Goal: Task Accomplishment & Management: Manage account settings

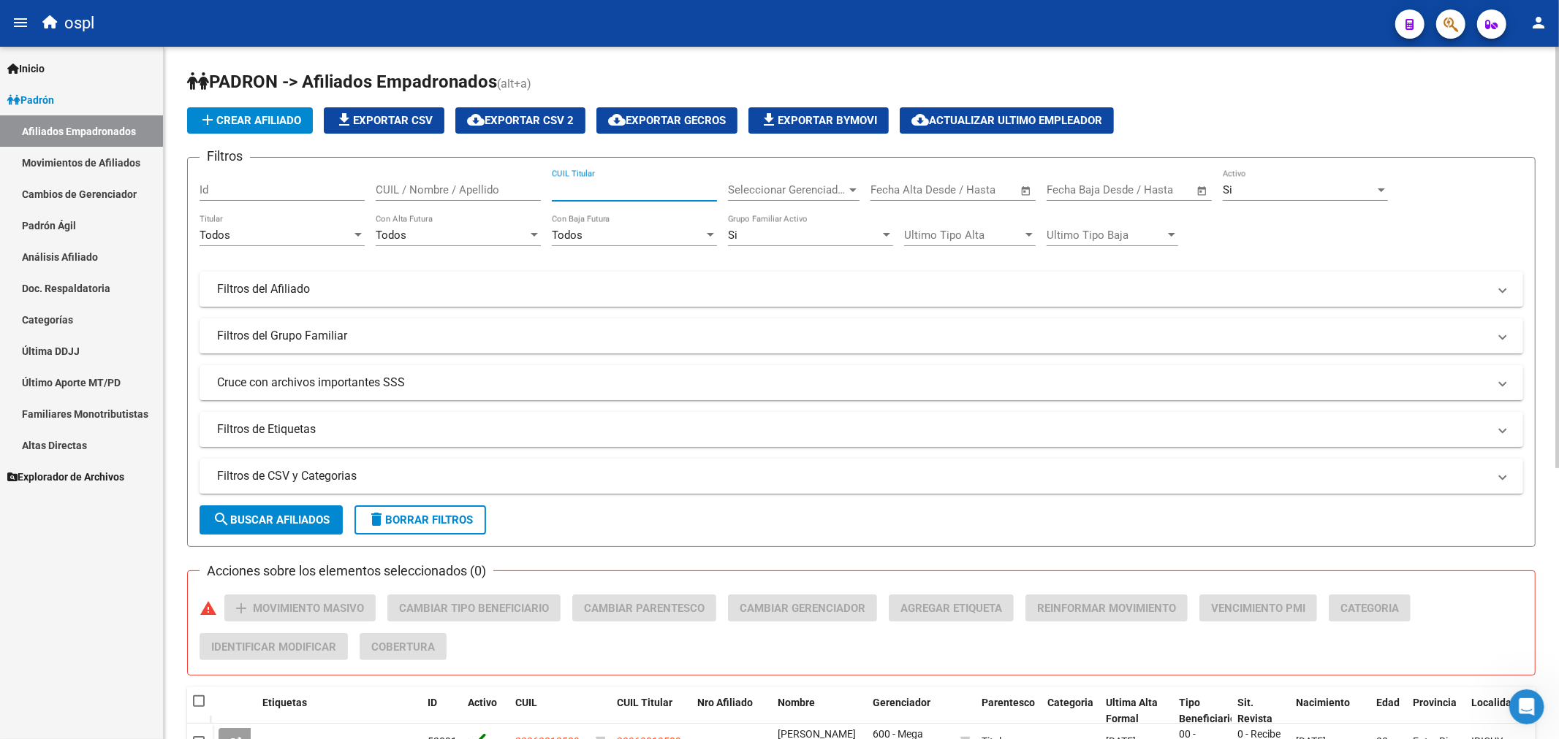
click at [665, 193] on input "CUIL Titular" at bounding box center [634, 189] width 165 height 13
type input "2"
click at [82, 300] on link "Doc. Respaldatoria" at bounding box center [81, 288] width 163 height 31
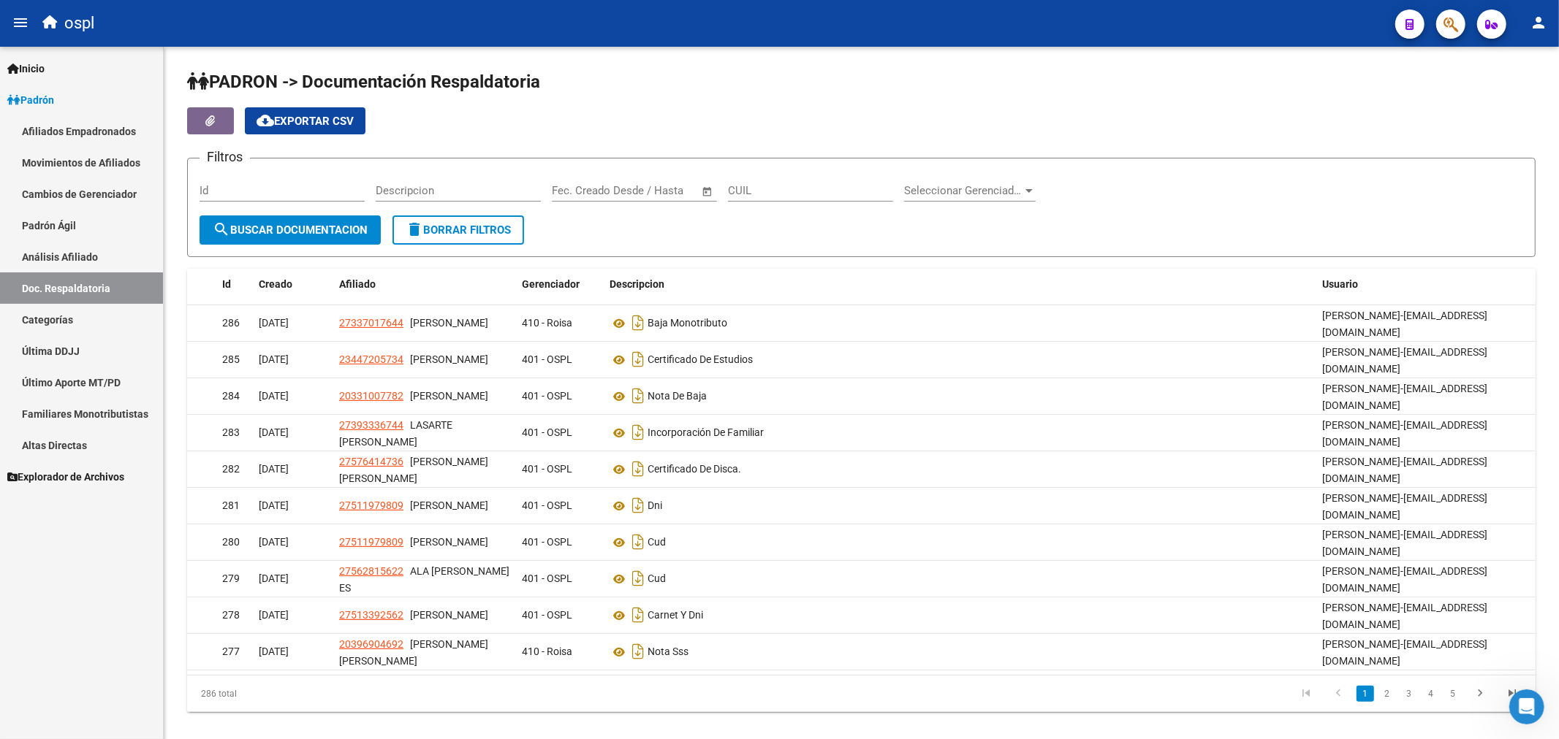
click at [84, 259] on link "Análisis Afiliado" at bounding box center [81, 256] width 163 height 31
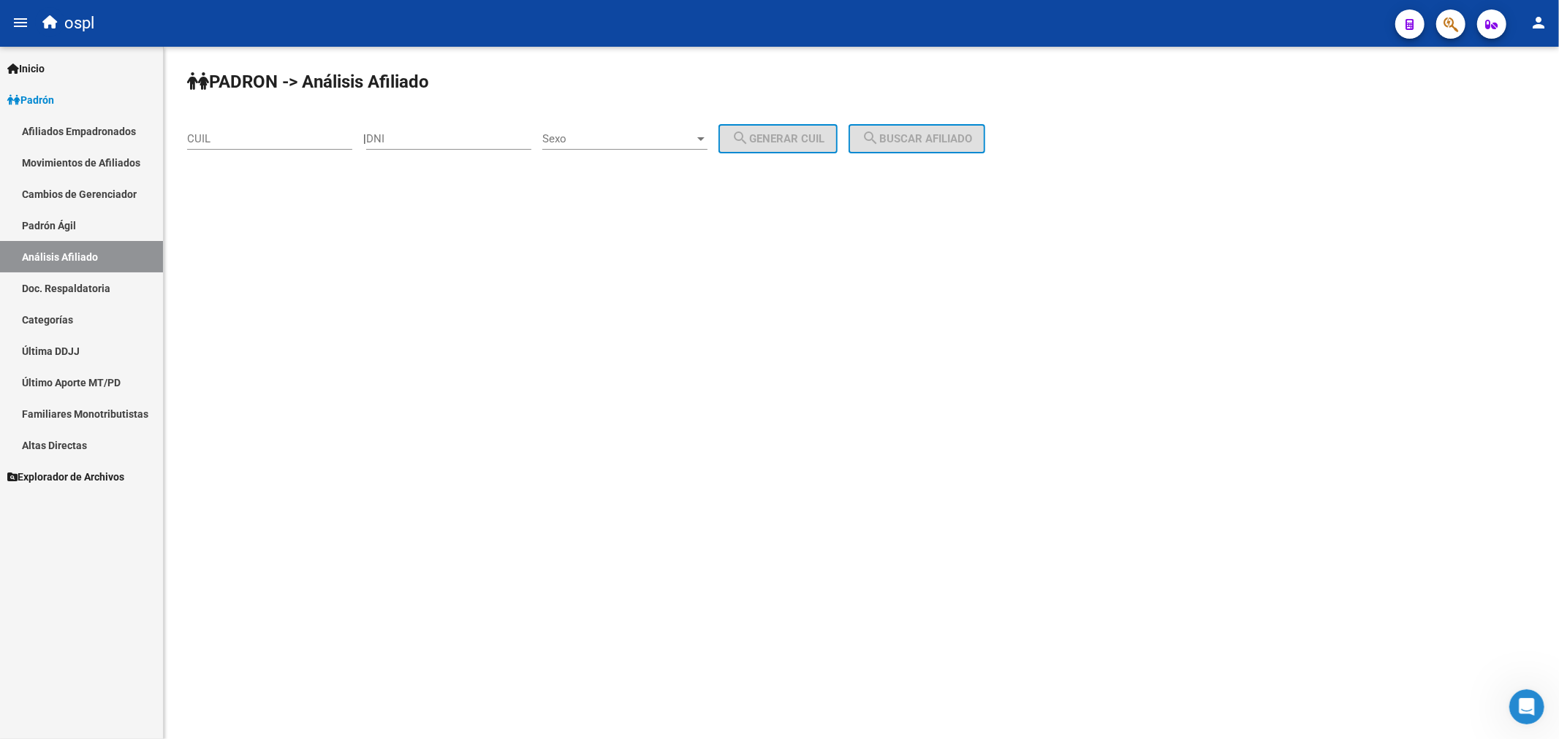
click at [88, 260] on link "Análisis Afiliado" at bounding box center [81, 256] width 163 height 31
click at [460, 126] on div "DNI" at bounding box center [448, 133] width 165 height 31
type input "23860978"
click at [612, 140] on span "Sexo" at bounding box center [618, 138] width 152 height 13
click at [615, 142] on span "Masculino" at bounding box center [640, 138] width 165 height 33
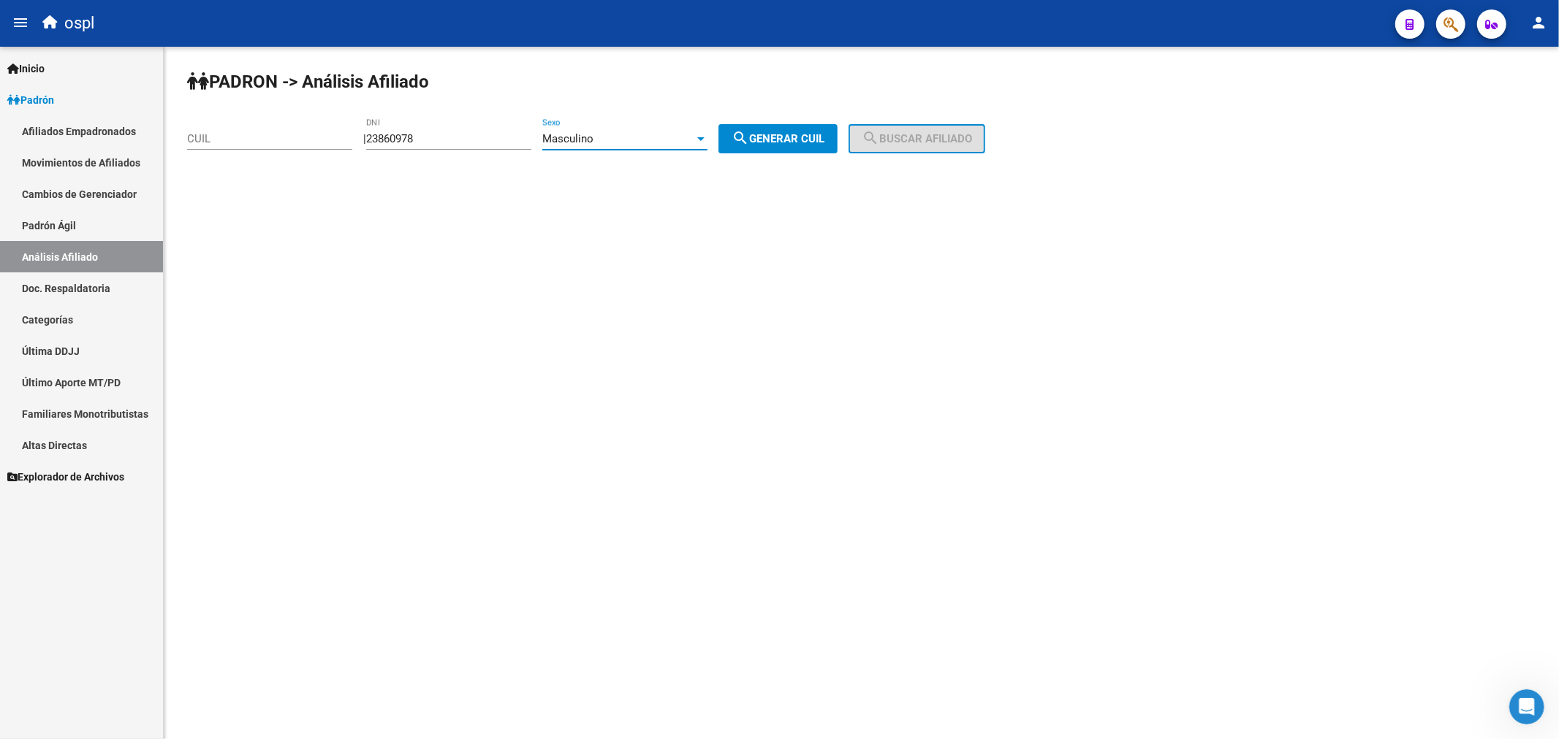
click at [769, 126] on button "search Generar CUIL" at bounding box center [777, 138] width 119 height 29
type input "20-23860978-0"
click at [936, 136] on span "search Buscar afiliado" at bounding box center [916, 138] width 110 height 13
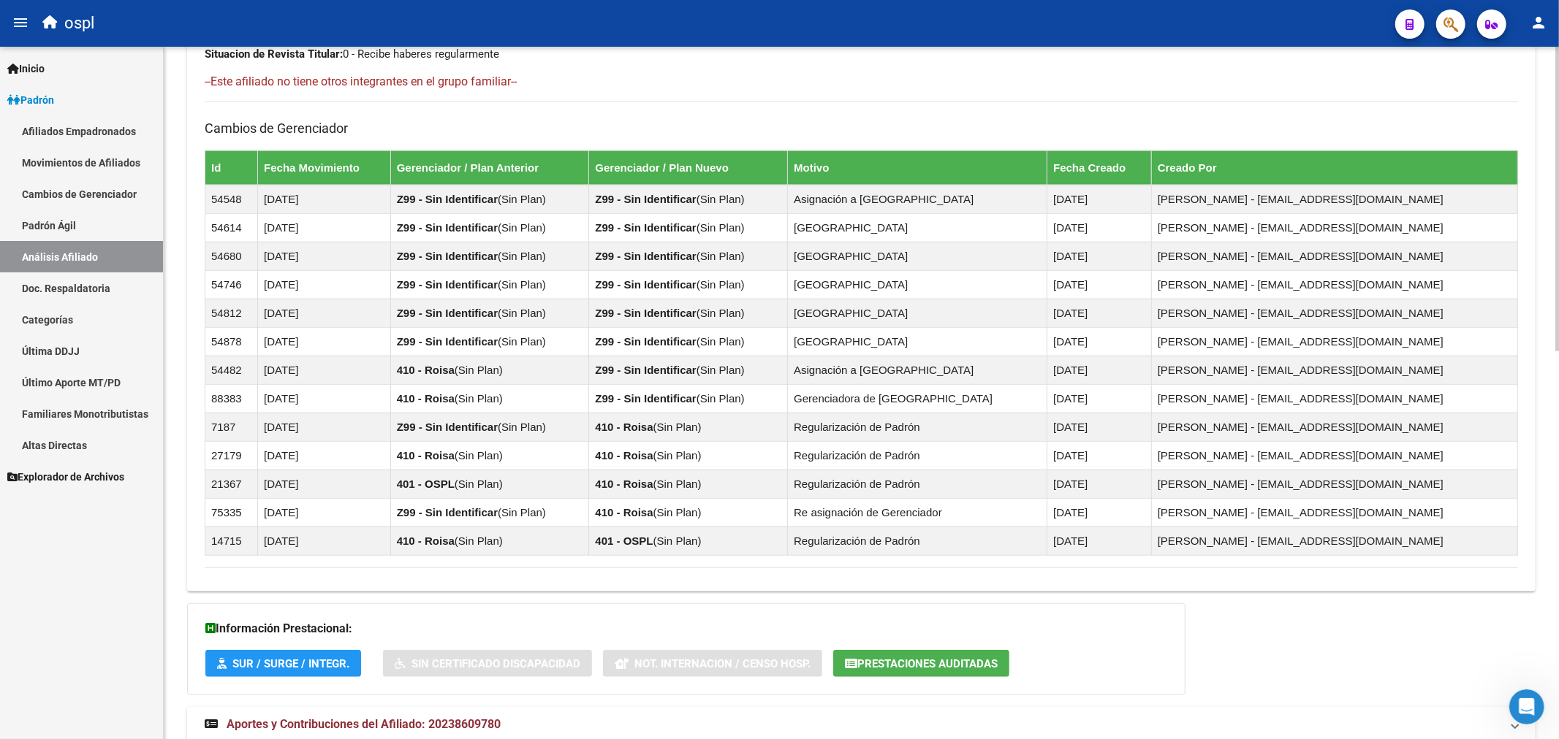
scroll to position [863, 0]
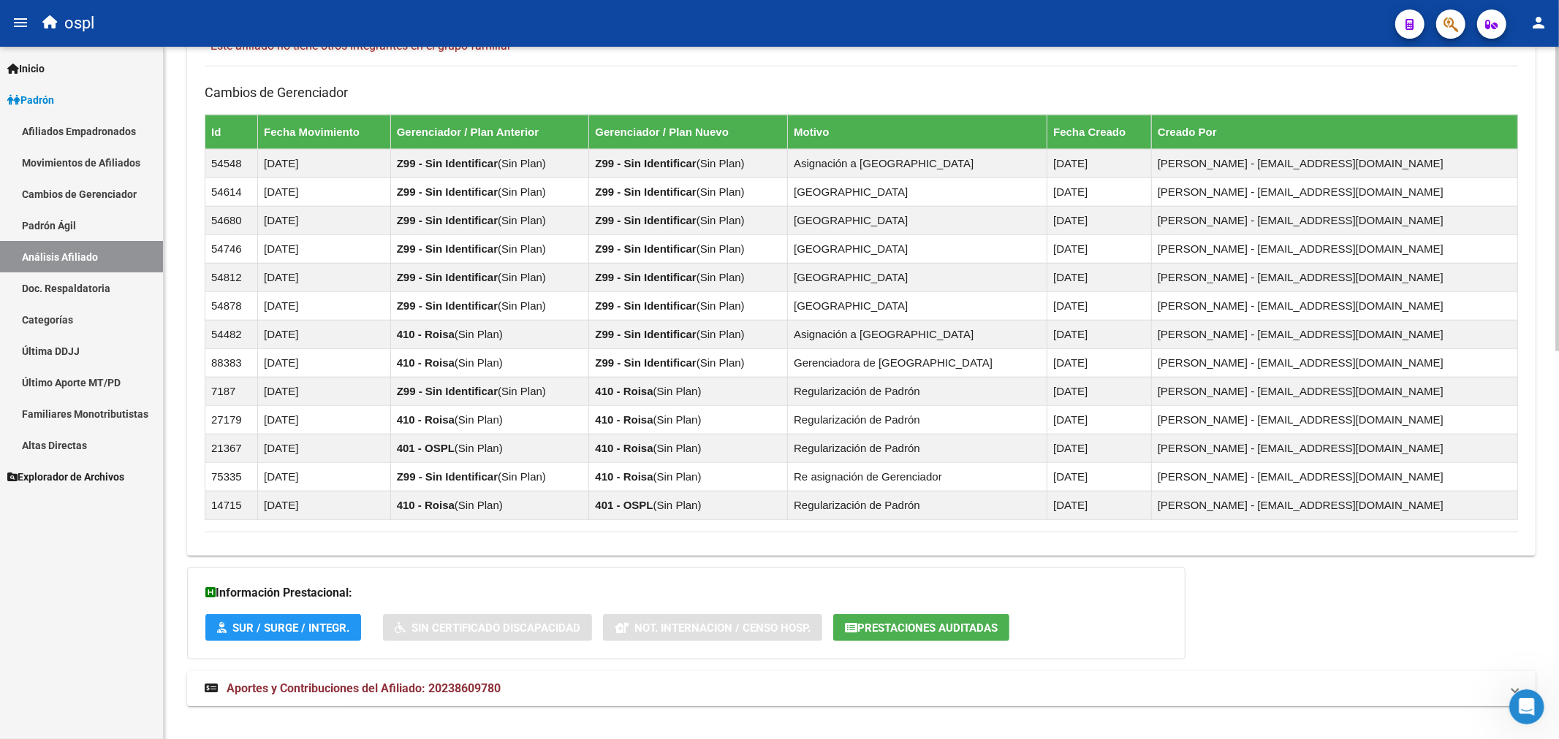
click at [432, 685] on span "Aportes y Contribuciones del Afiliado: 20238609780" at bounding box center [364, 689] width 274 height 14
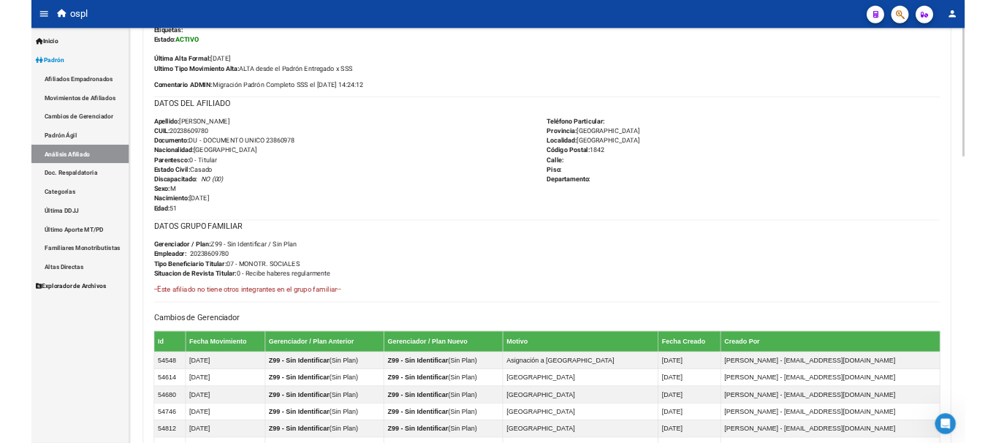
scroll to position [331, 0]
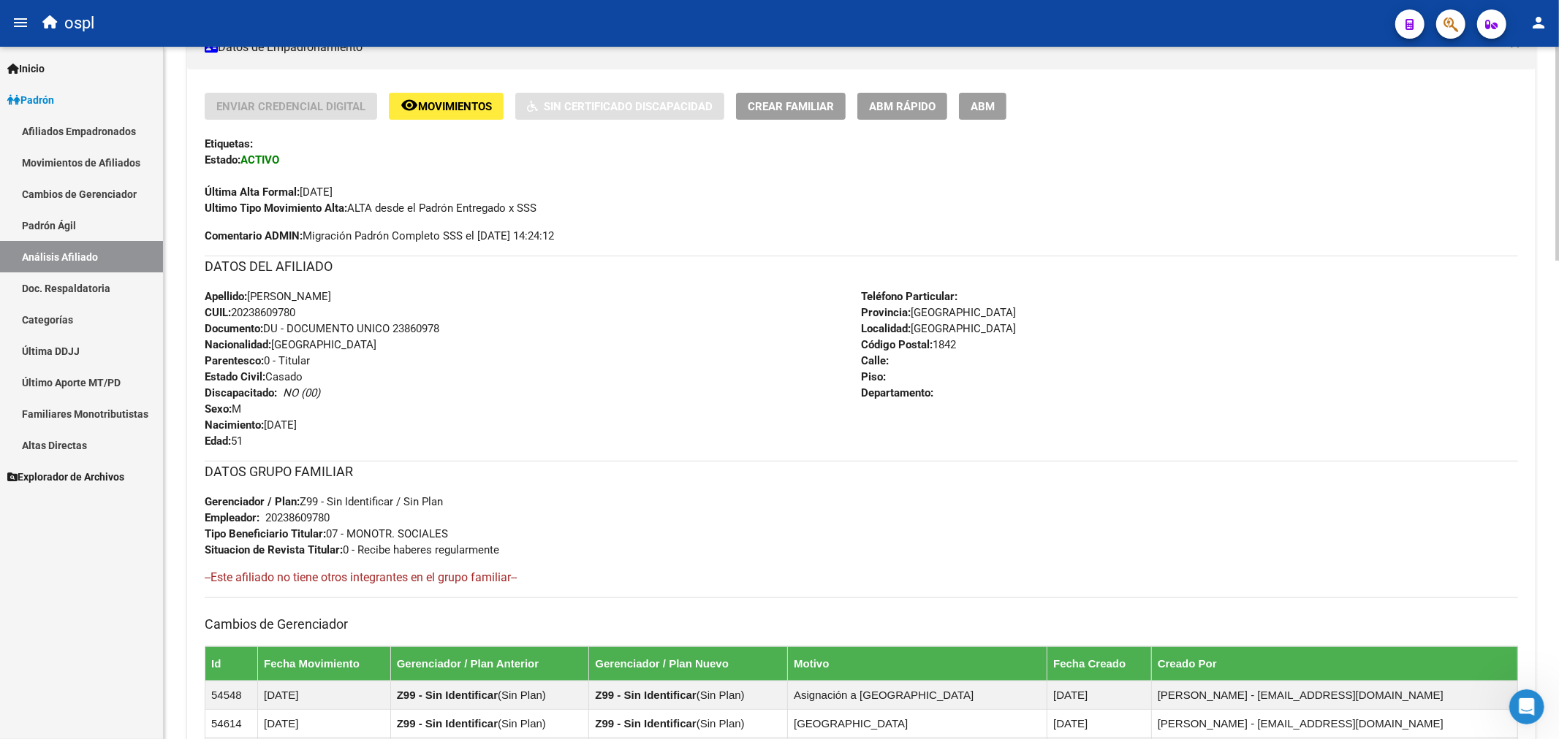
click at [278, 323] on span "Documento: DU - DOCUMENTO UNICO 23860978" at bounding box center [322, 328] width 235 height 13
click at [278, 313] on span "CUIL: 20238609780" at bounding box center [250, 312] width 91 height 13
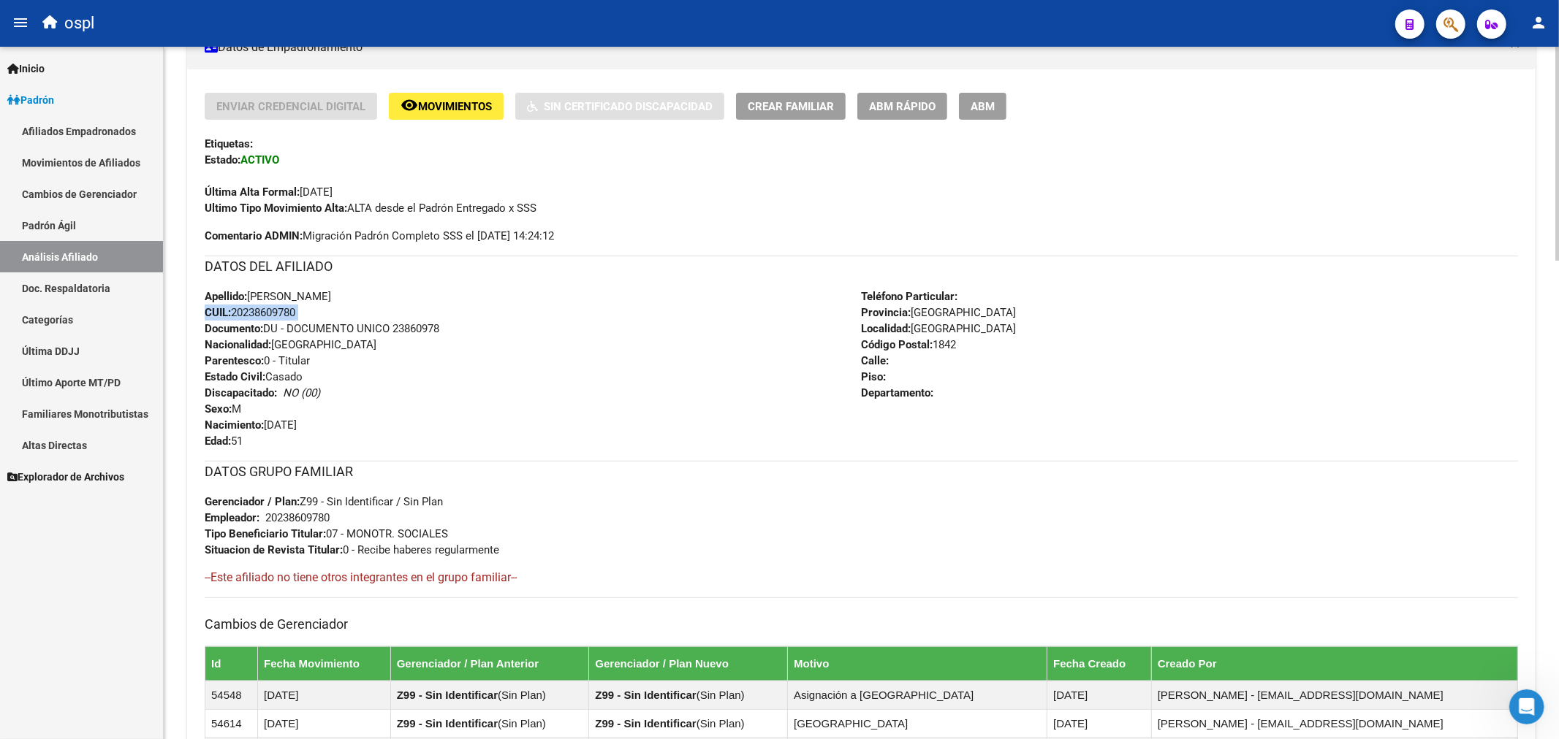
copy span "CUIL: 20238609780"
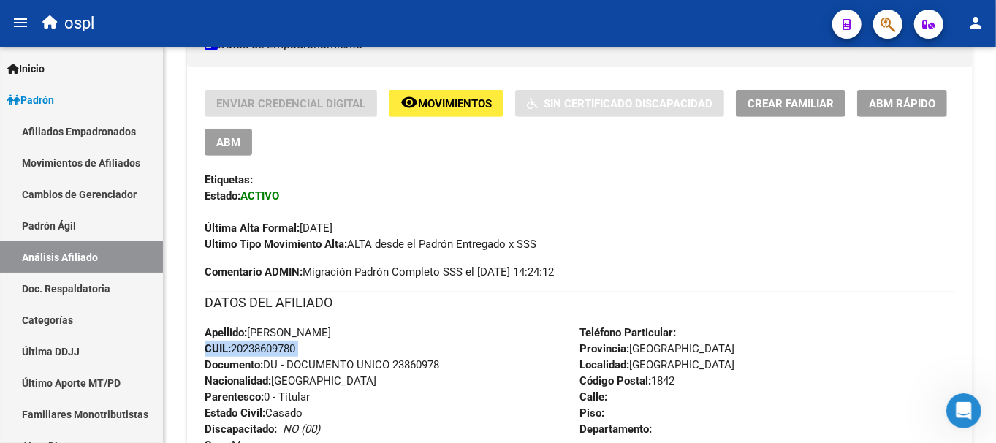
scroll to position [327, 0]
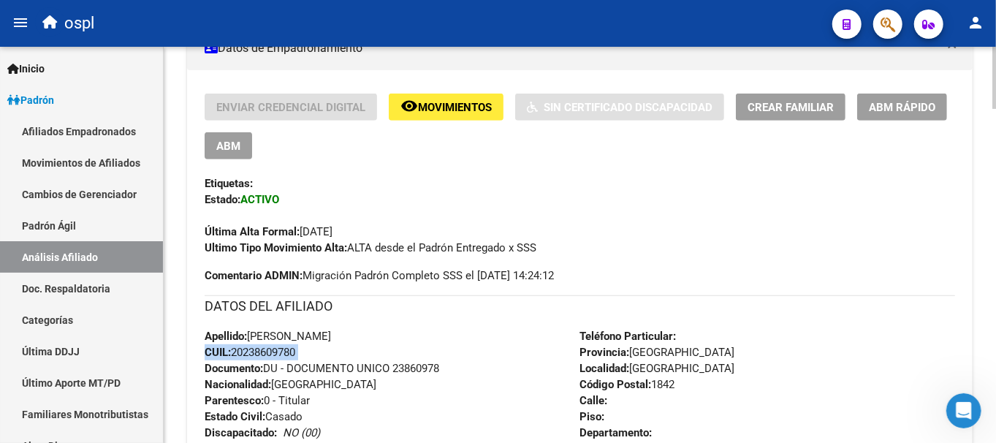
click at [288, 355] on span "CUIL: 20238609780" at bounding box center [250, 352] width 91 height 13
click at [460, 378] on div "Apellido: [PERSON_NAME]: 20238609780 Documento: DU - DOCUMENTO UNICO 23860978 N…" at bounding box center [393, 408] width 376 height 161
click at [523, 170] on div "Enviar Credencial Digital remove_red_eye Movimientos Sin Certificado Discapacid…" at bounding box center [580, 175] width 750 height 162
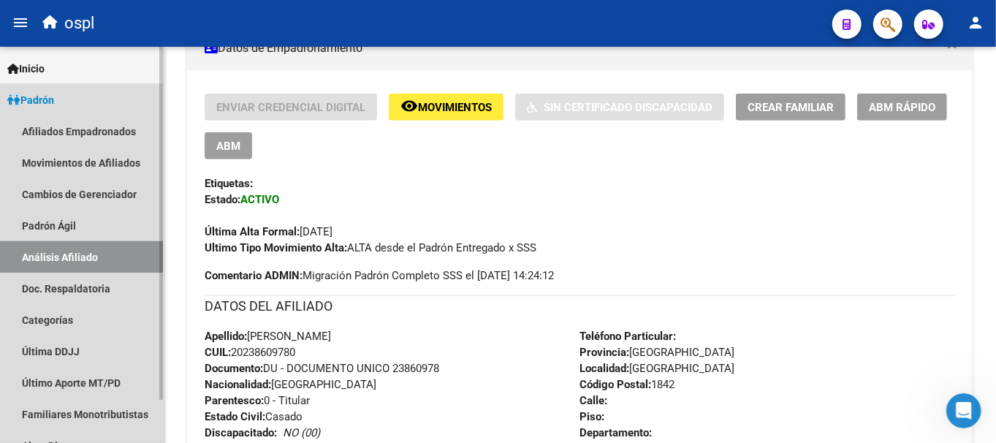
click at [124, 257] on link "Análisis Afiliado" at bounding box center [81, 256] width 163 height 31
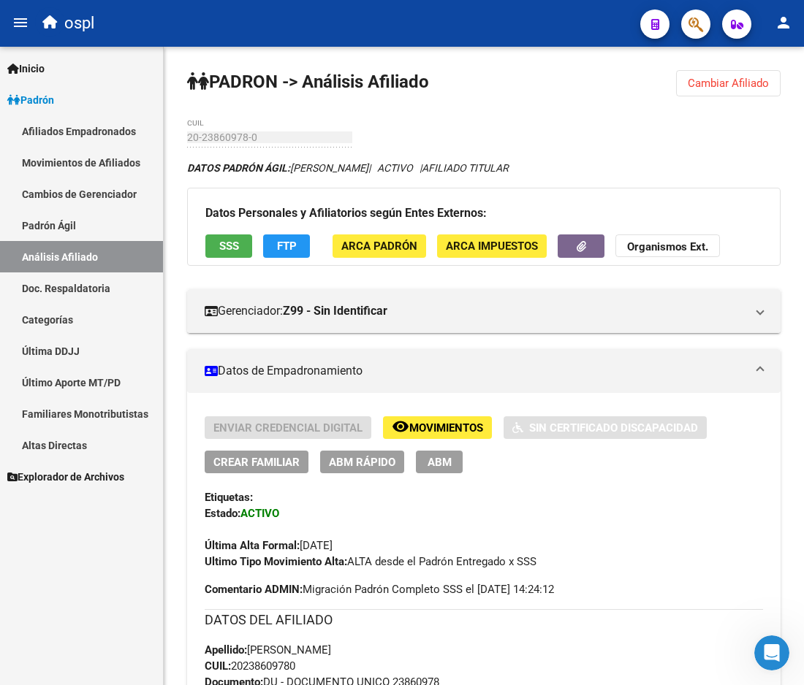
click at [59, 530] on div "Firma Express Inicio Calendario SSS Instructivos Contacto OS Padrón Afiliados E…" at bounding box center [81, 366] width 163 height 639
click at [115, 143] on link "Afiliados Empadronados" at bounding box center [81, 130] width 163 height 31
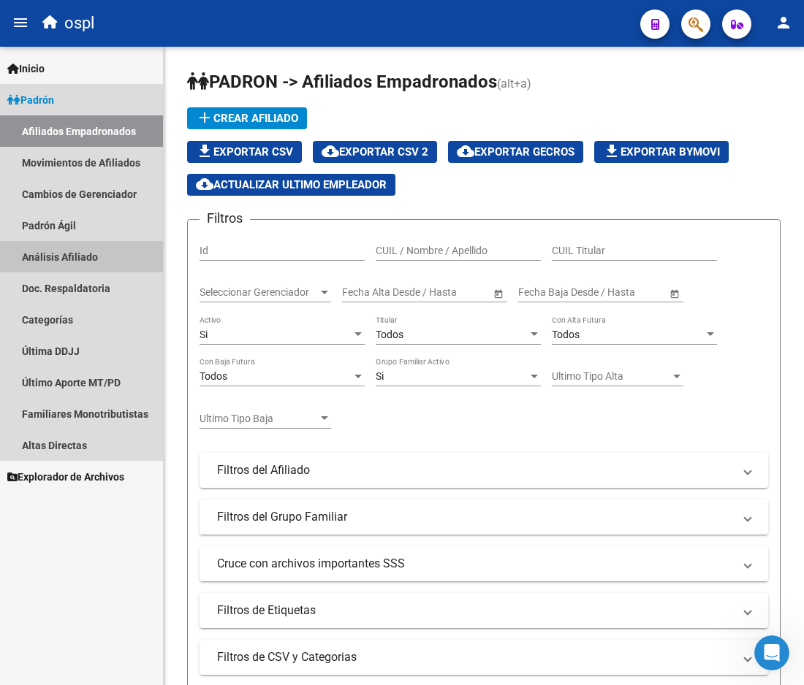
click at [82, 245] on link "Análisis Afiliado" at bounding box center [81, 256] width 163 height 31
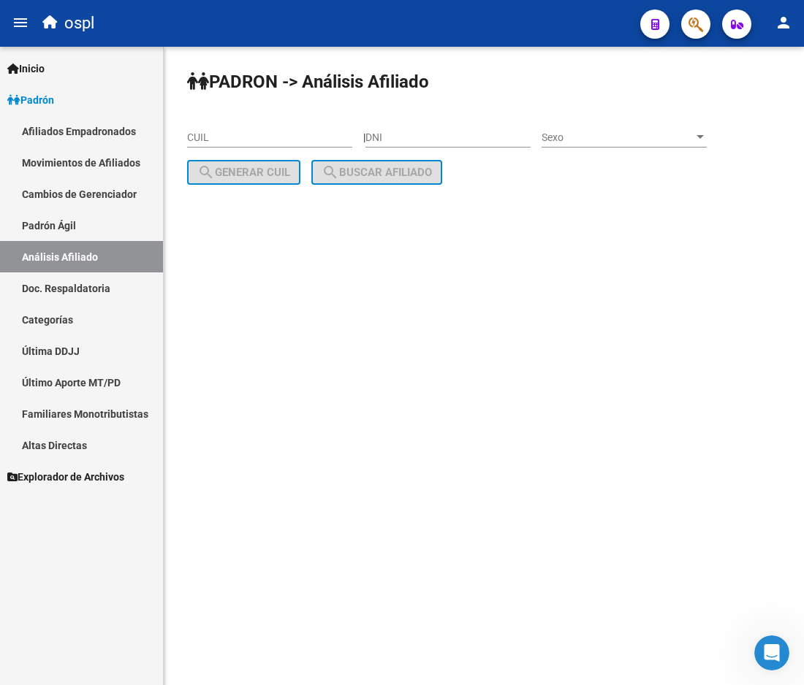
click at [251, 145] on div "CUIL" at bounding box center [269, 132] width 165 height 29
paste input "27-33701764-4"
click at [338, 156] on div "27-33701764-4 CUIL" at bounding box center [269, 139] width 165 height 42
click at [335, 166] on mat-icon "search" at bounding box center [330, 173] width 18 height 18
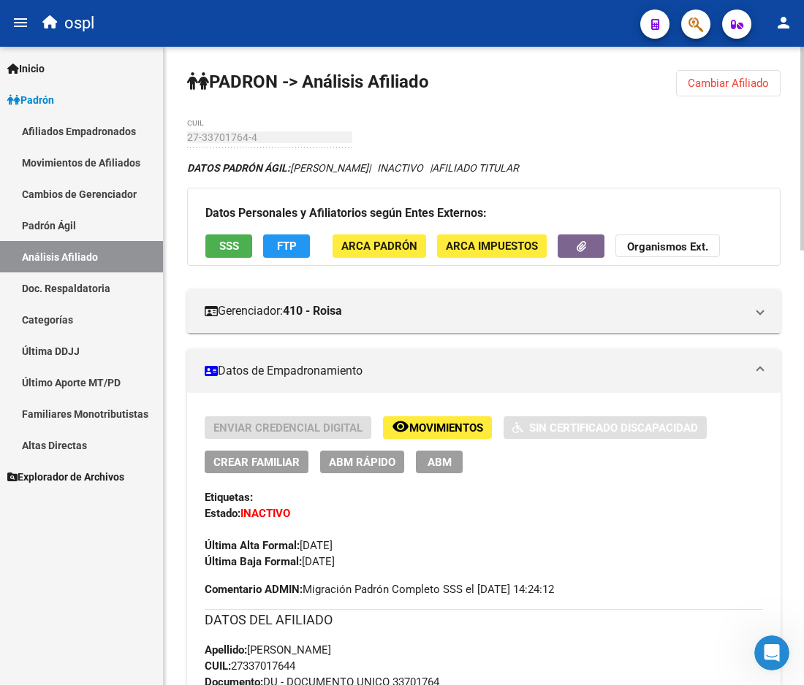
click at [682, 83] on button "Cambiar Afiliado" at bounding box center [728, 83] width 104 height 26
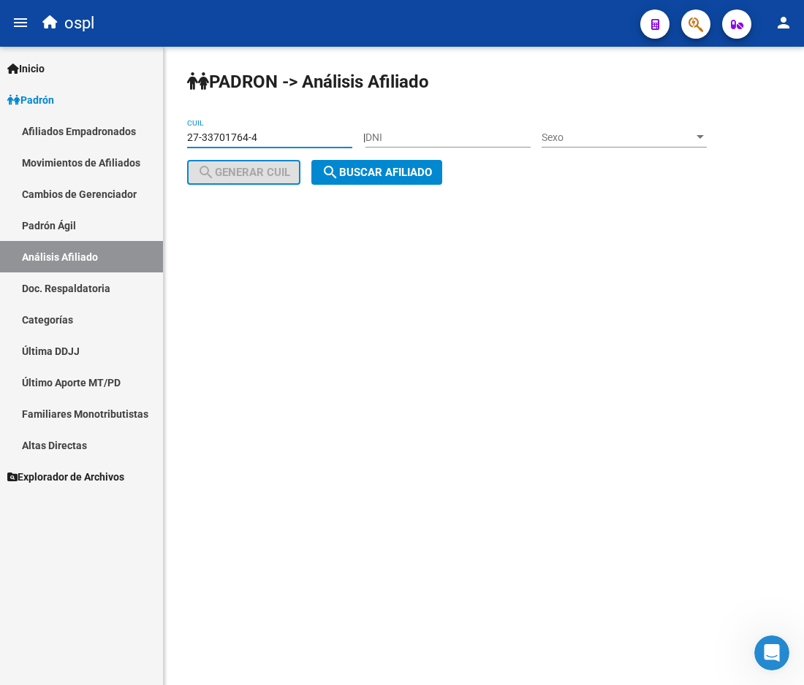
click at [327, 133] on input "27-33701764-4" at bounding box center [269, 138] width 165 height 12
click at [324, 134] on input "27-33701764-4" at bounding box center [269, 138] width 165 height 12
paste input "0-34217315-3"
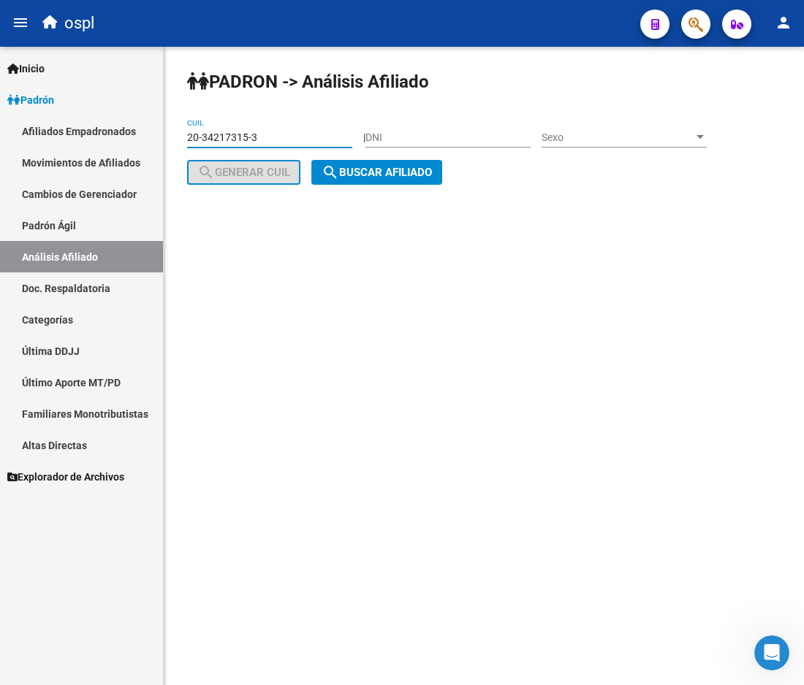
type input "20-34217315-3"
click at [373, 184] on button "search Buscar afiliado" at bounding box center [376, 172] width 131 height 25
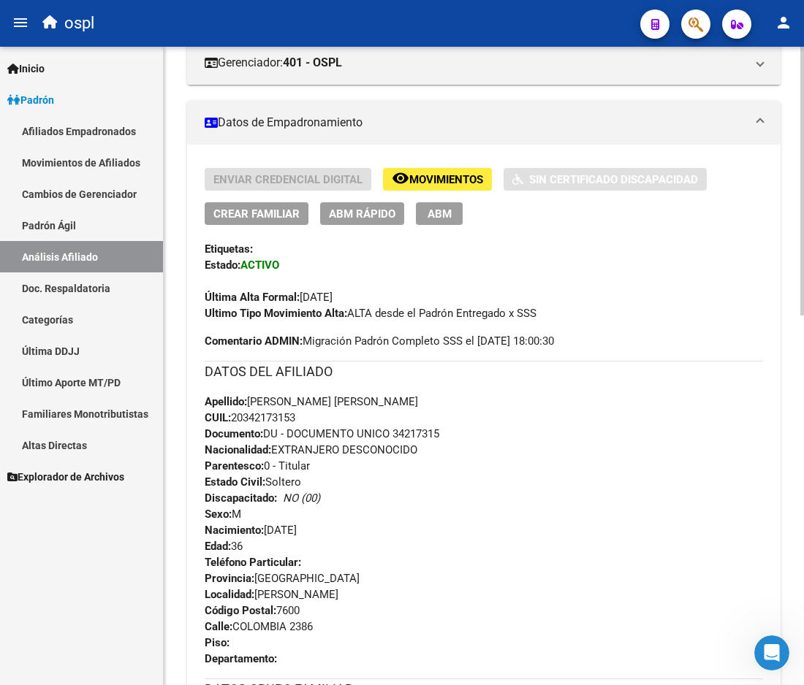
scroll to position [243, 0]
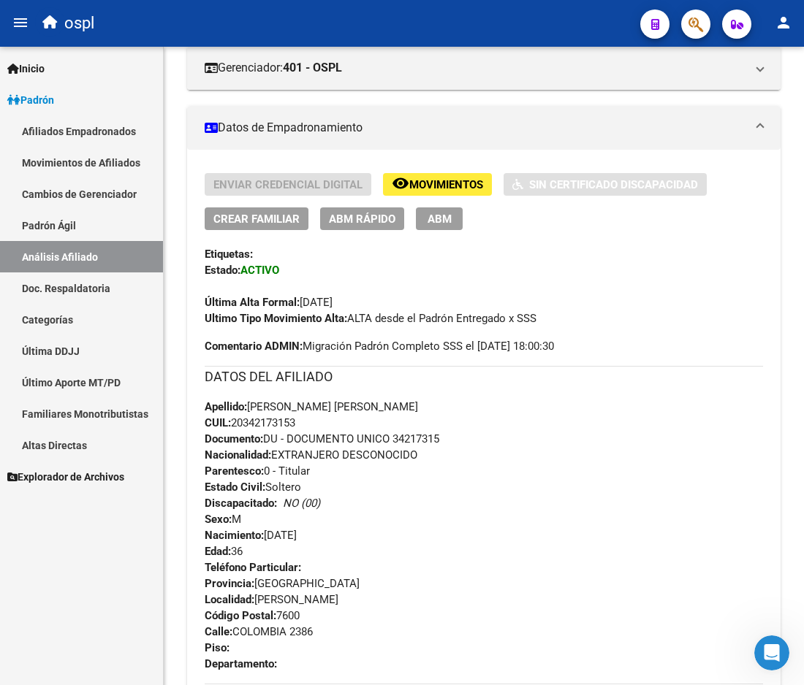
click at [444, 225] on button "ABM" at bounding box center [439, 219] width 47 height 23
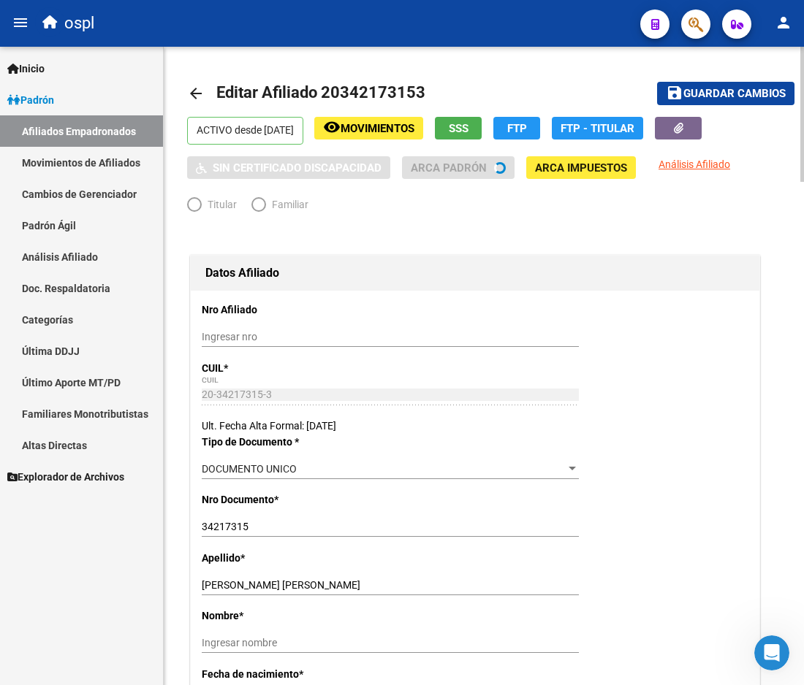
radio input "true"
type input "33-70156827-9"
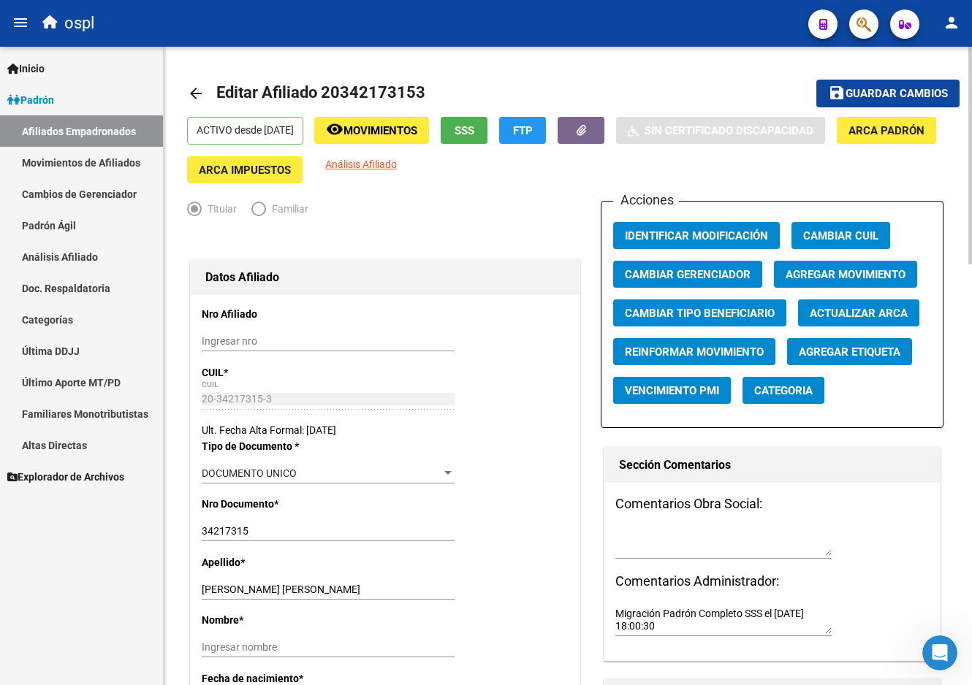
click at [371, 74] on mat-toolbar-row "arrow_back Editar Afiliado 20342173153" at bounding box center [484, 93] width 594 height 47
click at [369, 83] on span "Editar Afiliado 20342173153" at bounding box center [320, 92] width 209 height 18
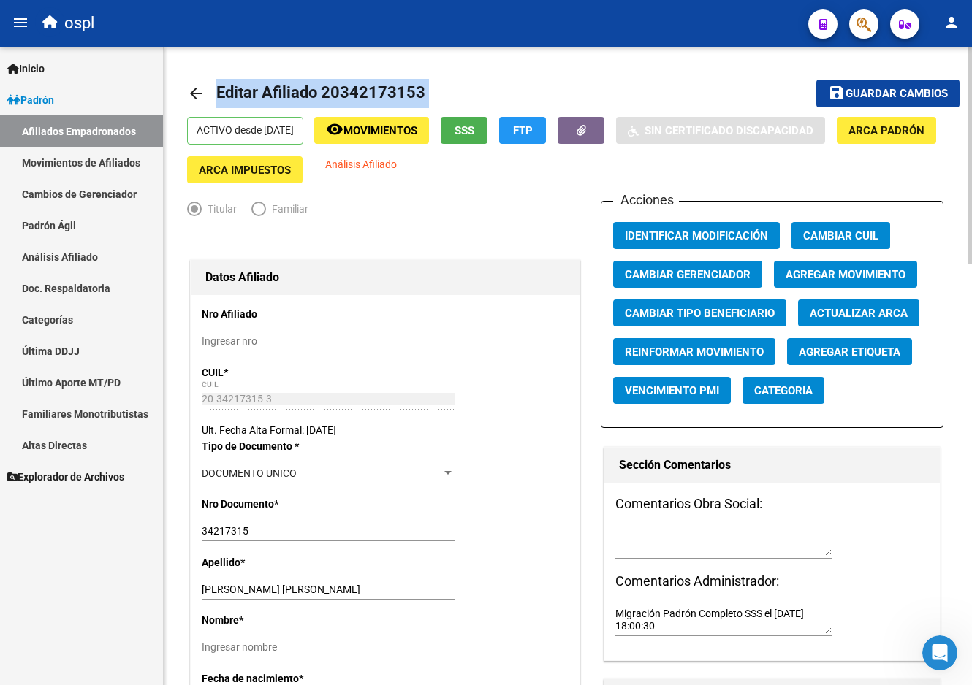
click at [449, 86] on mat-toolbar-row "arrow_back Editar Afiliado 20342173153" at bounding box center [484, 93] width 594 height 47
click at [409, 89] on span "Editar Afiliado 20342173153" at bounding box center [320, 92] width 209 height 18
click at [376, 96] on span "Editar Afiliado 20342173153" at bounding box center [320, 92] width 209 height 18
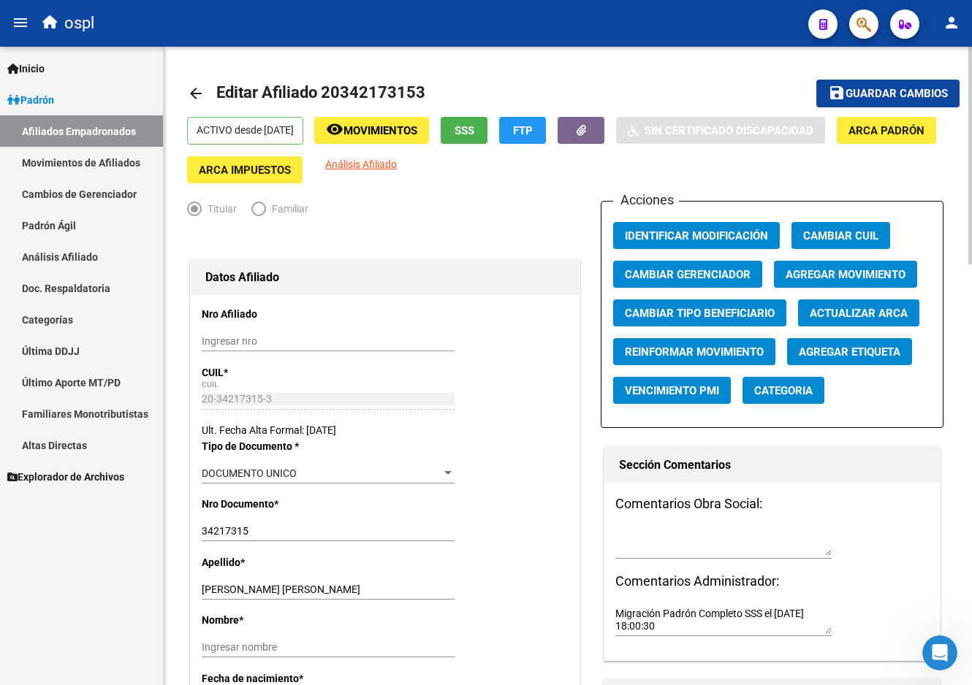
click at [534, 91] on mat-toolbar-row "arrow_back Editar Afiliado 20342173153" at bounding box center [484, 93] width 594 height 47
click at [365, 93] on span "Editar Afiliado 20342173153" at bounding box center [320, 92] width 209 height 18
click at [368, 86] on span "Editar Afiliado 20342173153" at bounding box center [320, 92] width 209 height 18
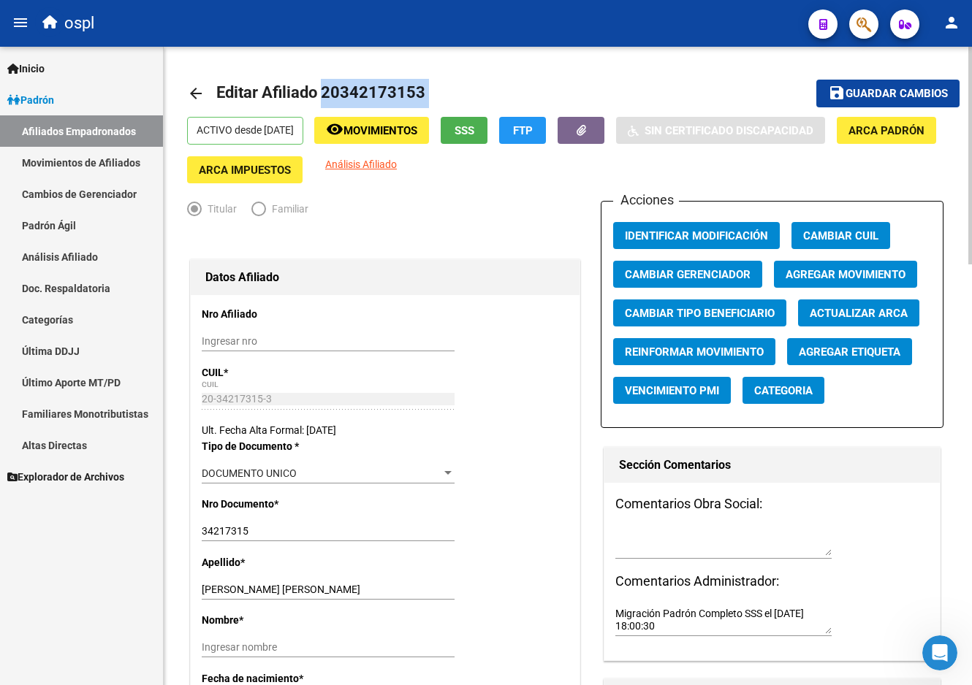
click at [368, 86] on span "Editar Afiliado 20342173153" at bounding box center [320, 92] width 209 height 18
click at [369, 88] on span "Editar Afiliado 20342173153" at bounding box center [320, 92] width 209 height 18
click at [370, 91] on span "Editar Afiliado 20342173153" at bounding box center [320, 92] width 209 height 18
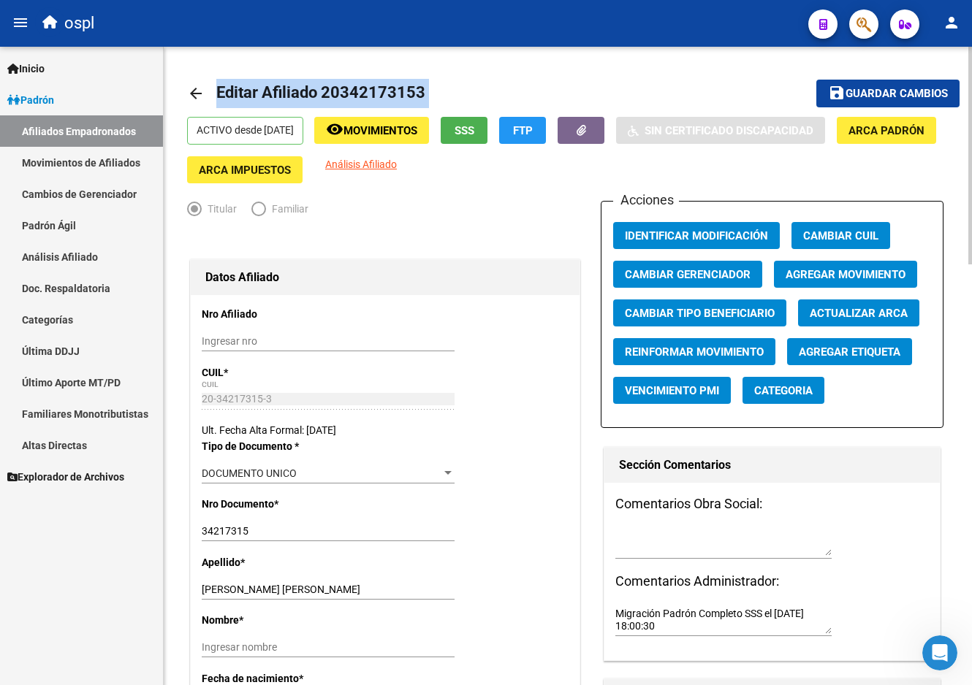
click at [370, 91] on span "Editar Afiliado 20342173153" at bounding box center [320, 92] width 209 height 18
click at [374, 91] on span "Editar Afiliado 20342173153" at bounding box center [320, 92] width 209 height 18
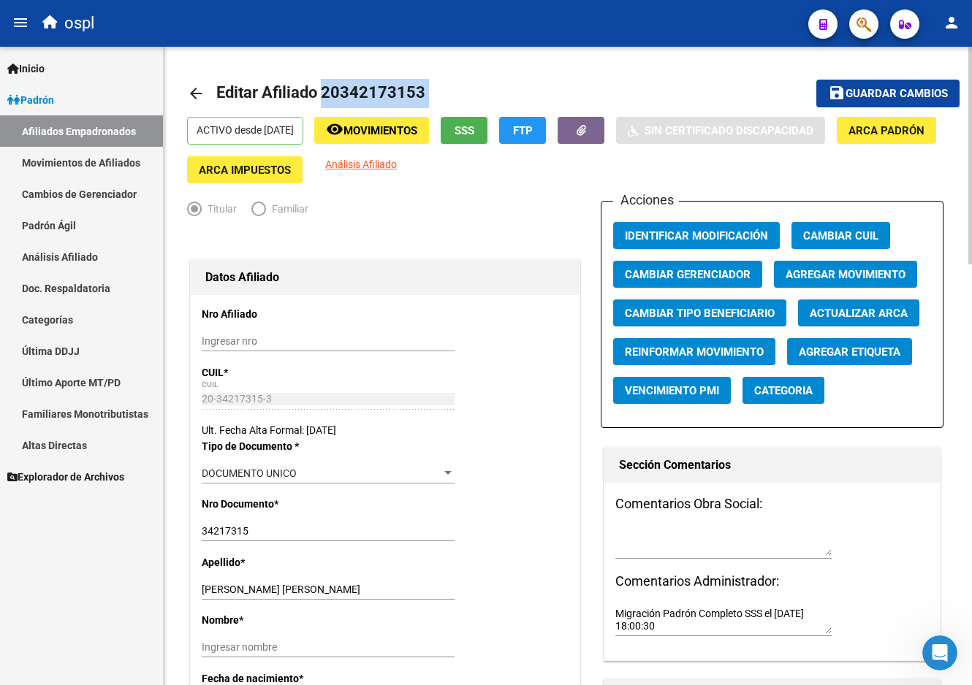
click at [374, 91] on span "Editar Afiliado 20342173153" at bounding box center [320, 92] width 209 height 18
drag, startPoint x: 509, startPoint y: 223, endPoint x: 636, endPoint y: 231, distance: 126.7
click at [509, 223] on div "Titular Familiar" at bounding box center [385, 212] width 396 height 23
click at [802, 273] on span "Agregar Movimiento" at bounding box center [845, 274] width 120 height 13
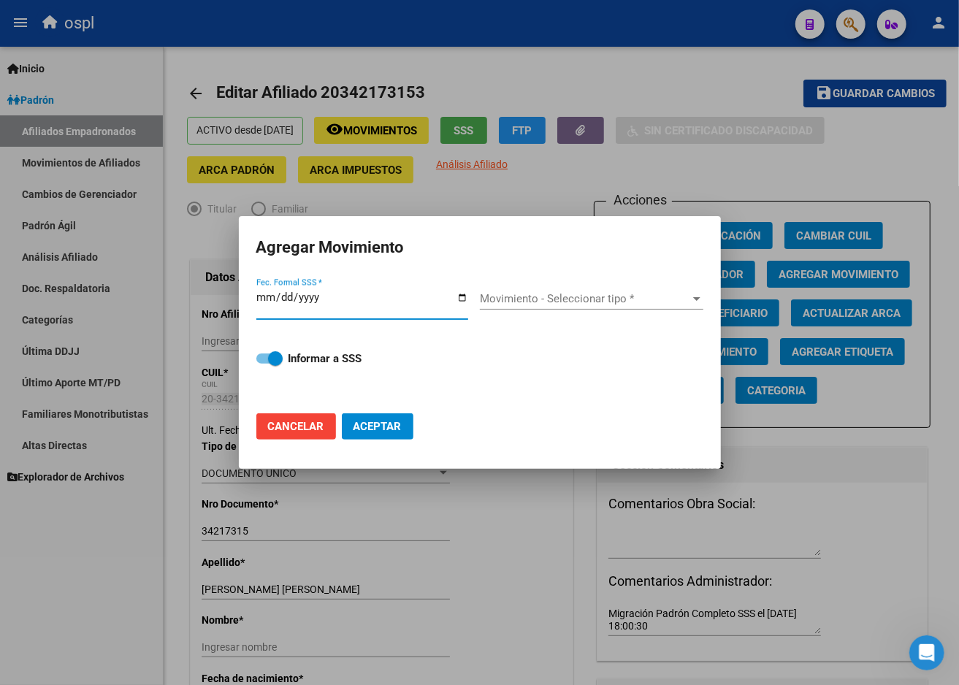
click at [465, 293] on input "Fec. Formal SSS *" at bounding box center [362, 303] width 212 height 23
type input "[DATE]"
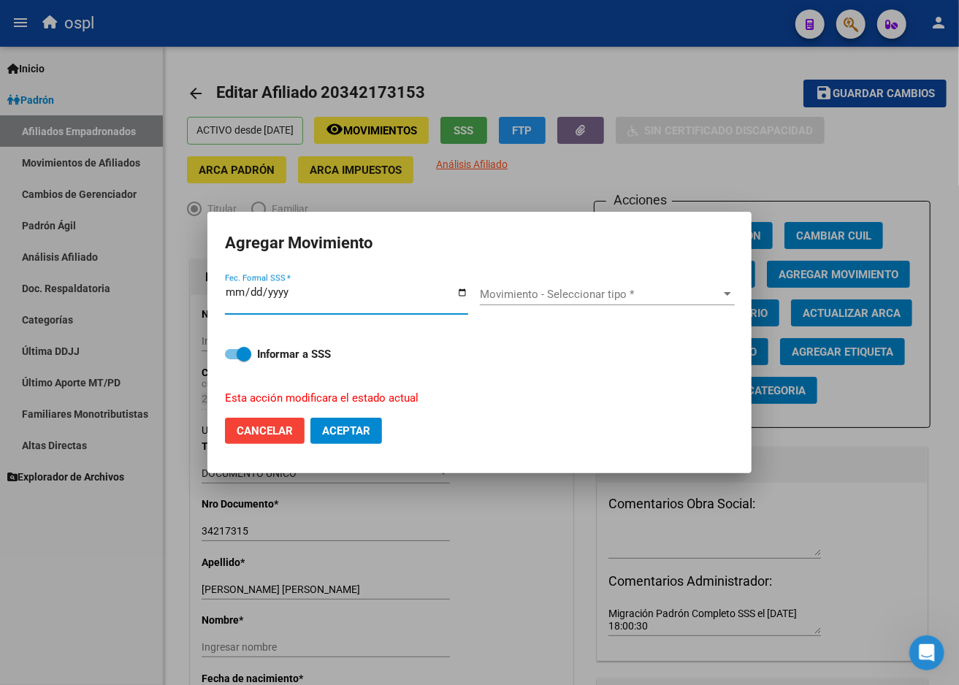
click at [532, 286] on div "Movimiento - Seleccionar tipo * Movimiento - Seleccionar tipo *" at bounding box center [607, 294] width 255 height 22
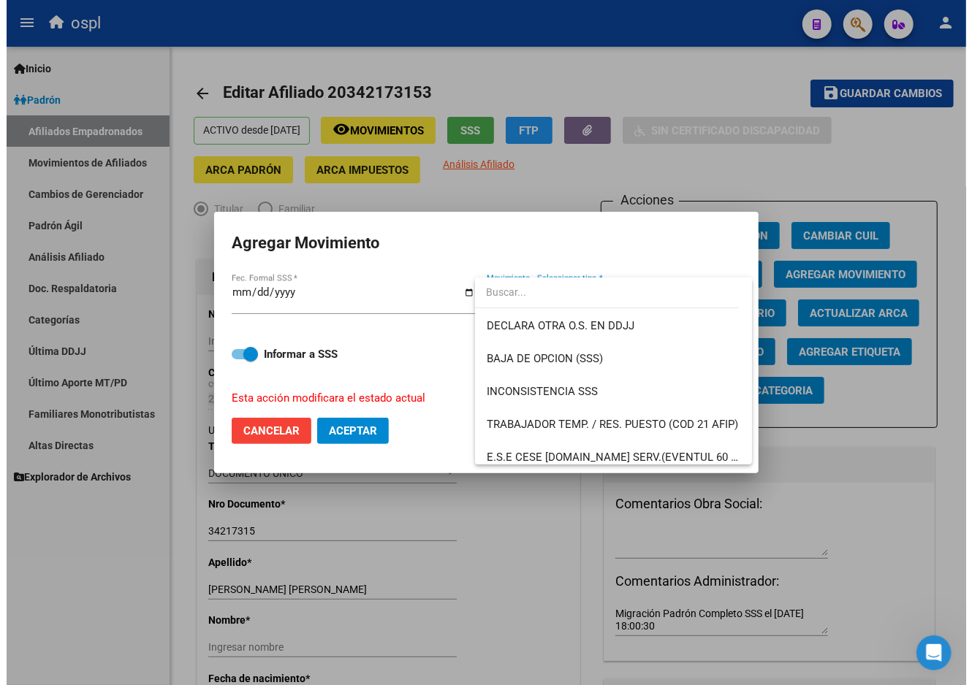
scroll to position [568, 0]
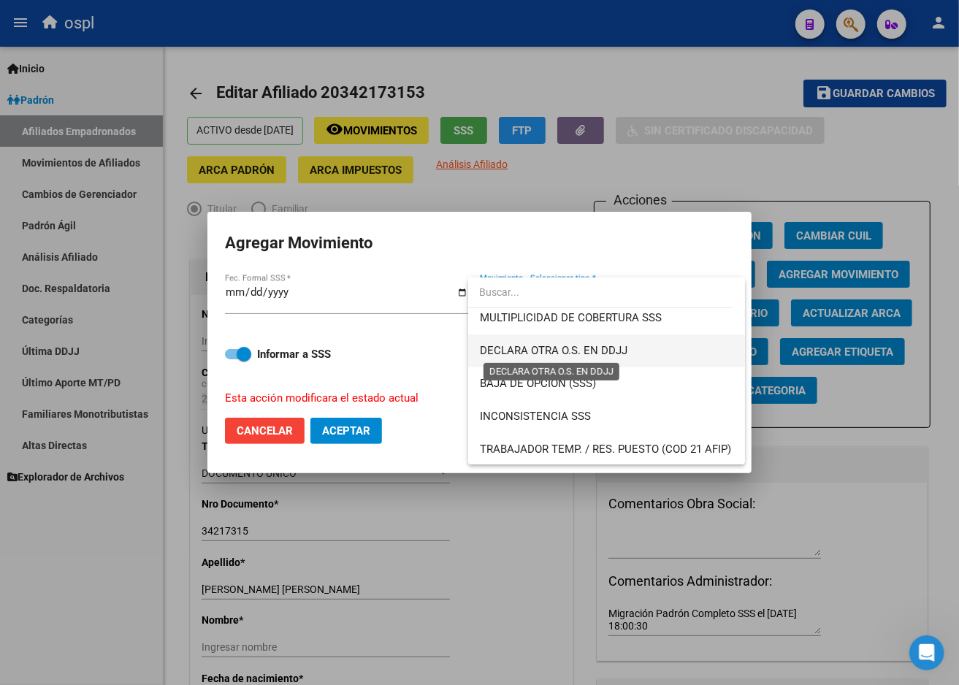
click at [625, 349] on span "DECLARA OTRA O.S. EN DDJJ" at bounding box center [554, 350] width 148 height 13
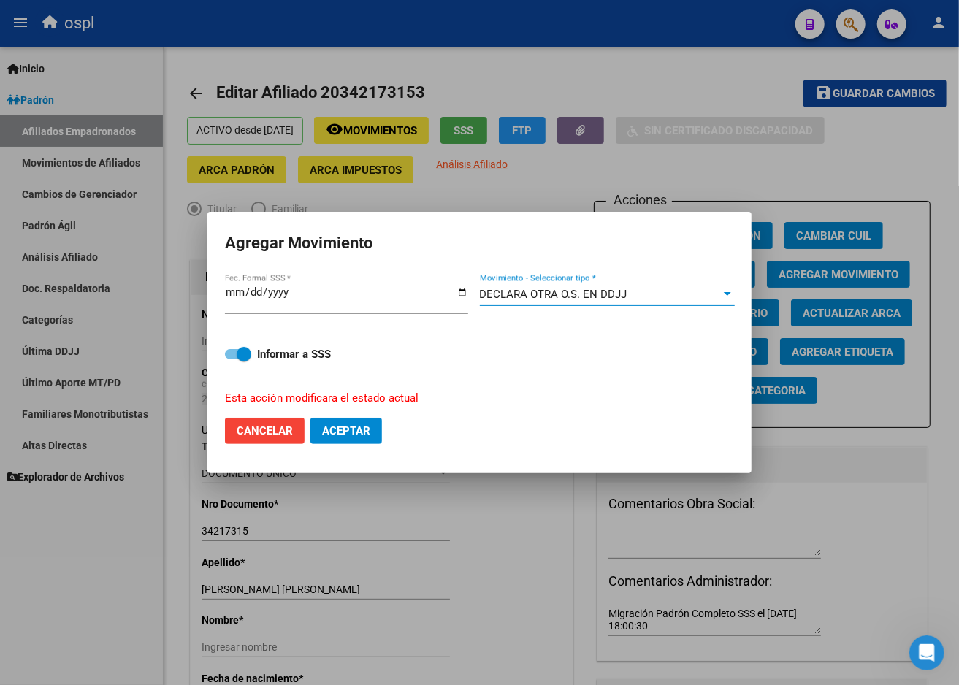
click at [236, 353] on span at bounding box center [238, 354] width 26 height 10
click at [232, 359] on input "Informar a SSS" at bounding box center [232, 359] width 1 height 1
checkbox input "false"
click at [340, 428] on span "Aceptar" at bounding box center [346, 431] width 48 height 13
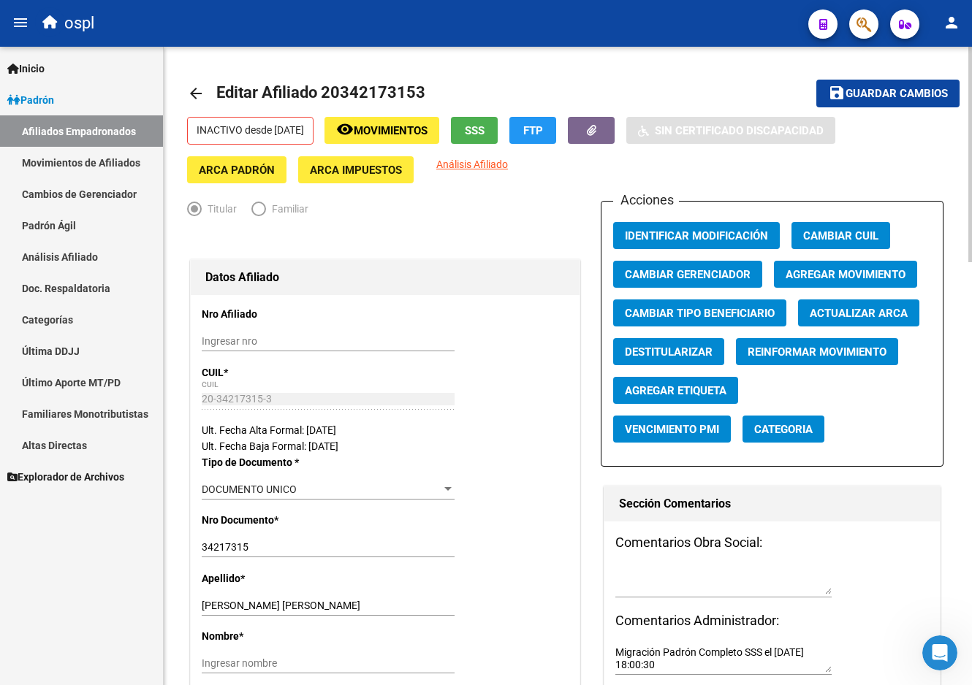
click at [332, 333] on div "Ingresar nro" at bounding box center [328, 341] width 253 height 20
click at [469, 77] on mat-toolbar-row "arrow_back Editar Afiliado 20342173153" at bounding box center [484, 93] width 594 height 47
click at [82, 124] on link "Afiliados Empadronados" at bounding box center [81, 130] width 163 height 31
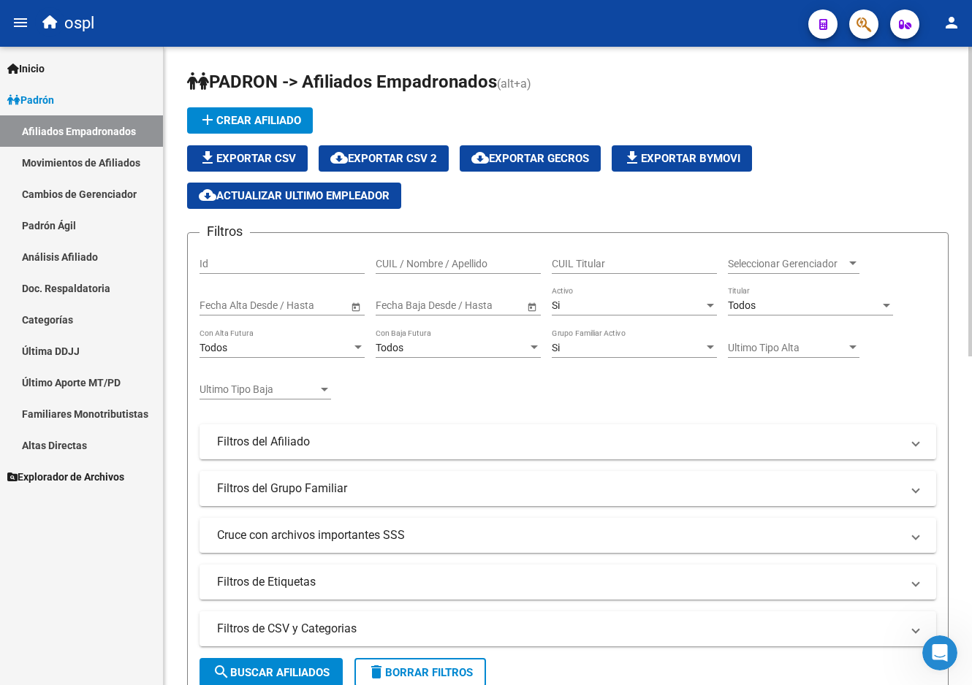
click at [463, 266] on input "CUIL / Nombre / Apellido" at bounding box center [458, 264] width 165 height 12
click at [563, 264] on input "CUIL Titular" at bounding box center [634, 264] width 165 height 12
paste input "20186335903"
click at [586, 266] on input "20186335903" at bounding box center [634, 264] width 165 height 12
click at [586, 260] on input "20186335903" at bounding box center [634, 264] width 165 height 12
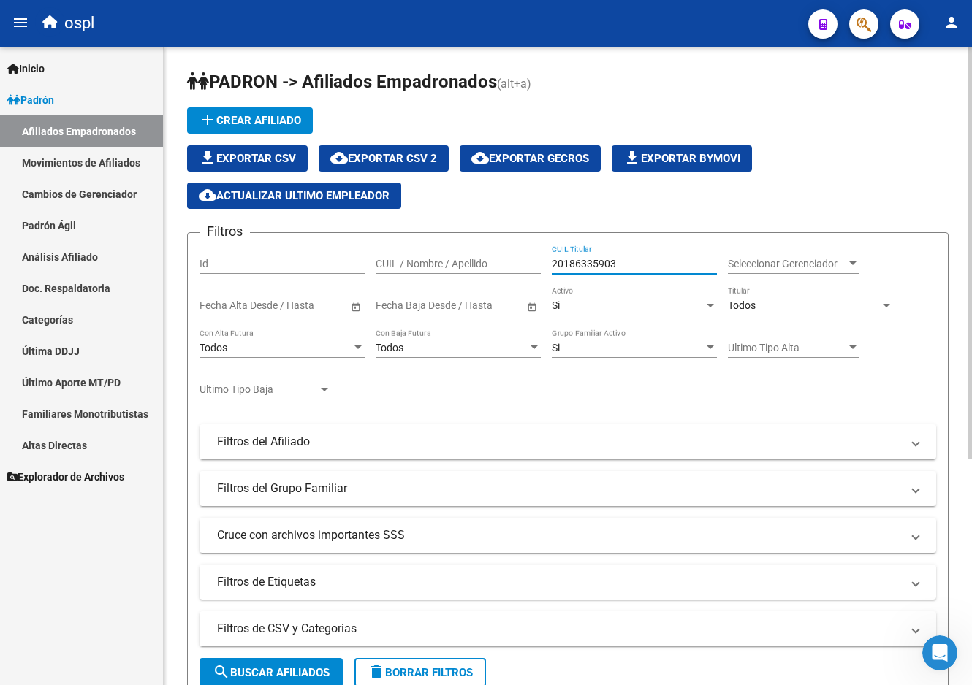
click at [586, 260] on input "20186335903" at bounding box center [634, 264] width 165 height 12
click at [586, 264] on input "20186335903" at bounding box center [634, 264] width 165 height 12
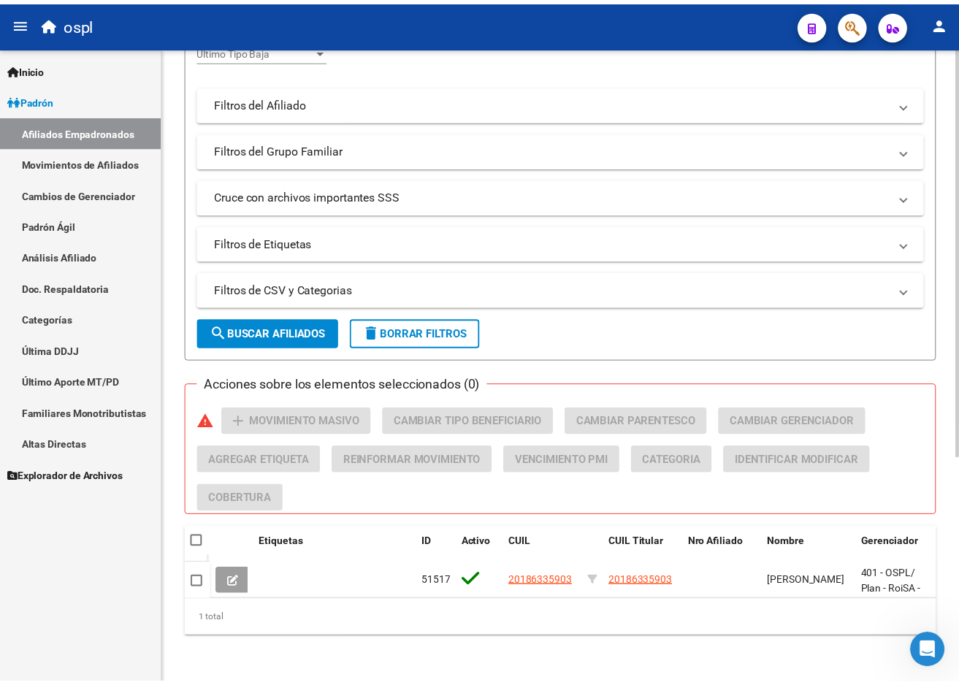
scroll to position [351, 0]
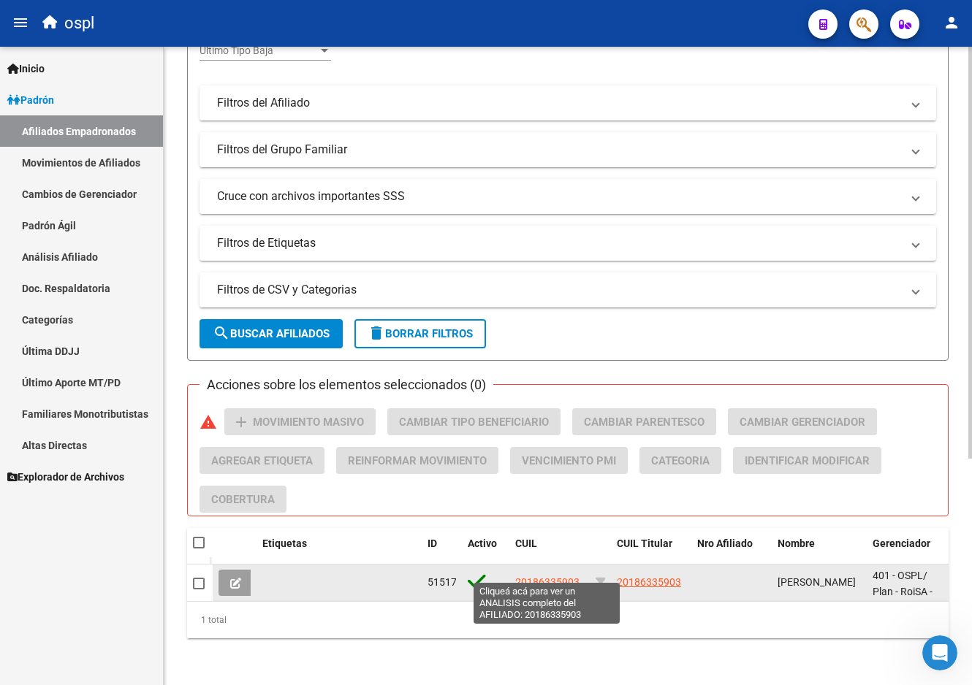
type input "20186335903"
click at [553, 576] on span "20186335903" at bounding box center [547, 582] width 64 height 12
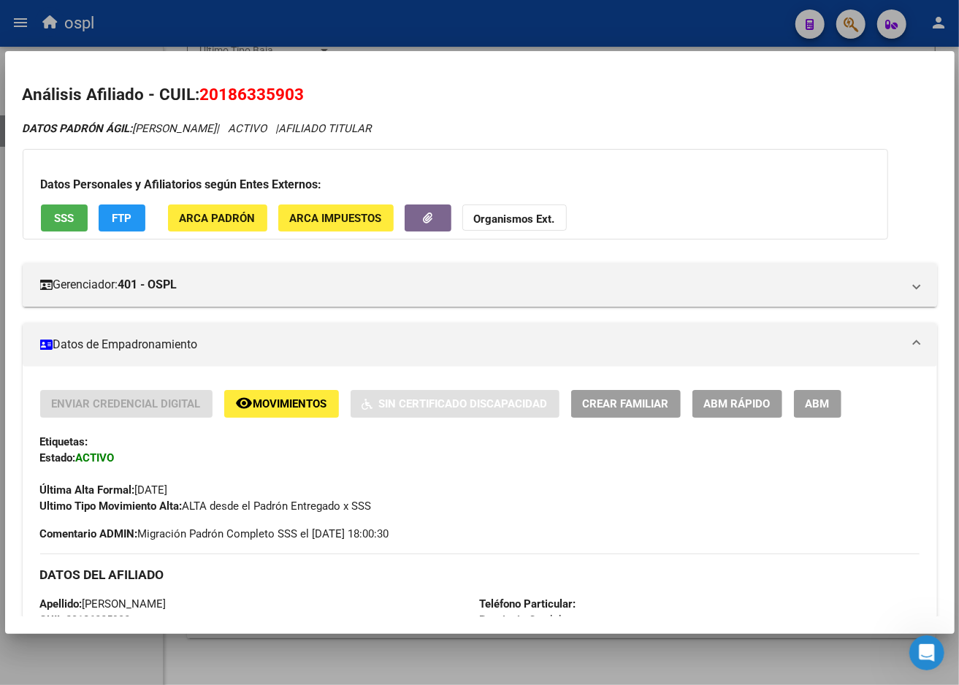
click at [828, 414] on button "ABM" at bounding box center [817, 403] width 47 height 27
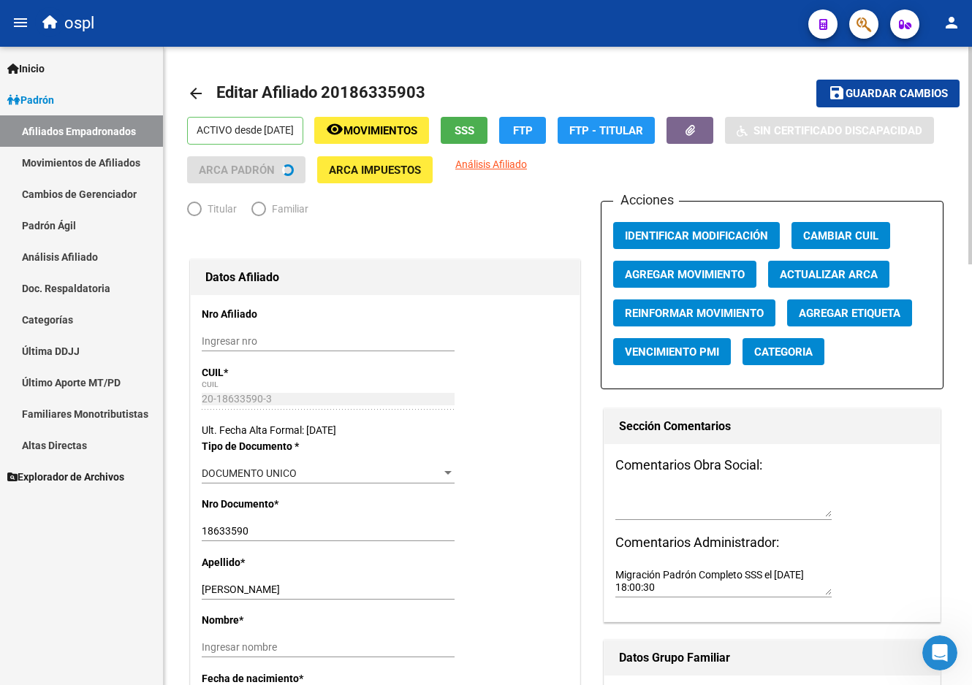
radio input "true"
type input "20-32372748-2"
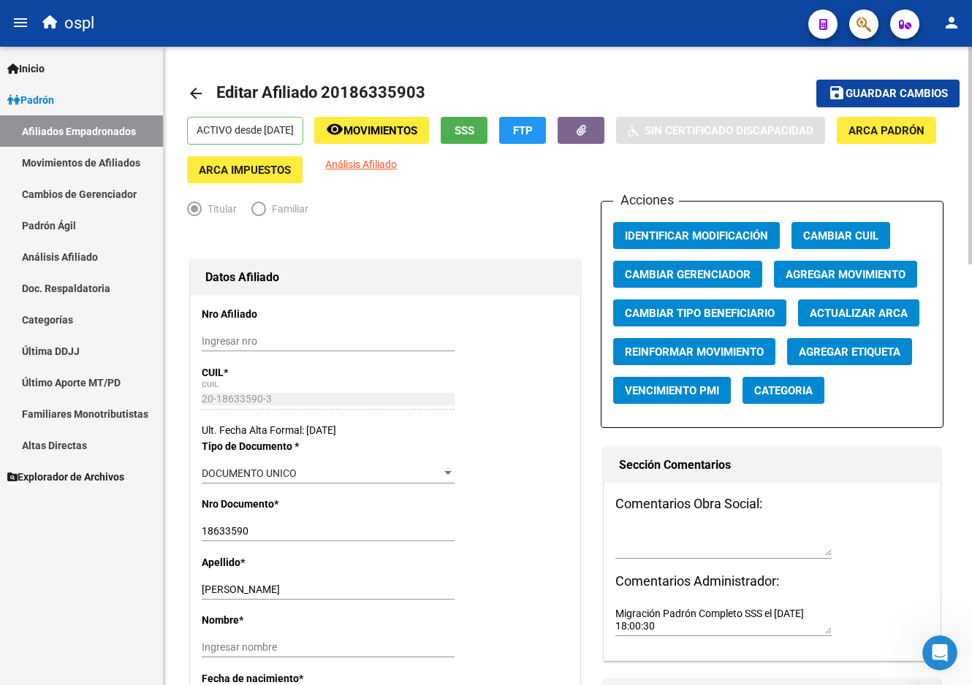
click at [799, 281] on span "Agregar Movimiento" at bounding box center [845, 274] width 120 height 13
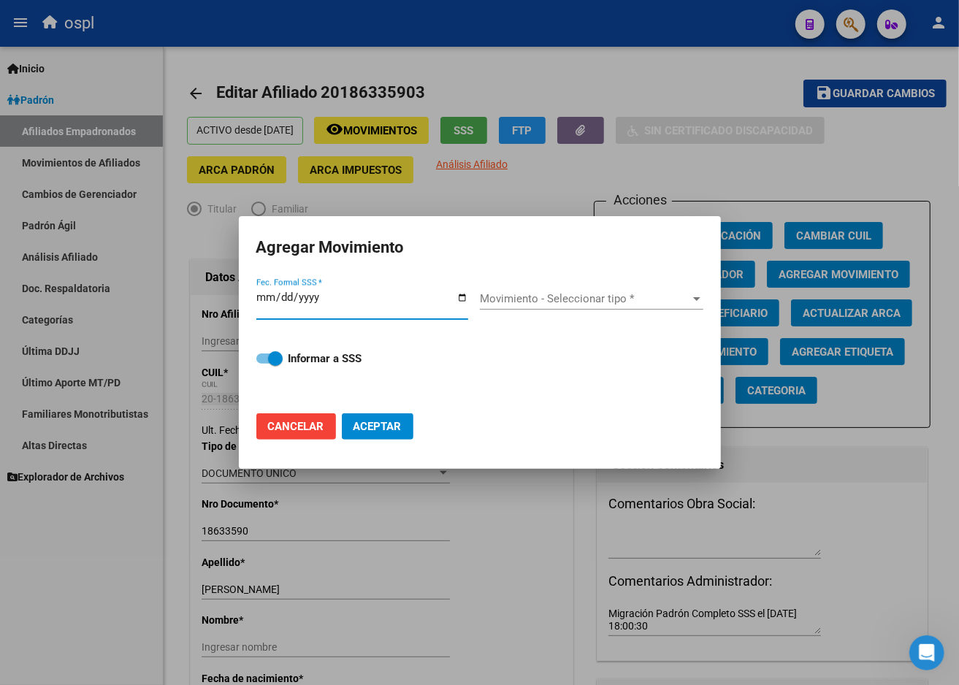
click at [462, 296] on input "Fec. Formal SSS *" at bounding box center [362, 303] width 212 height 23
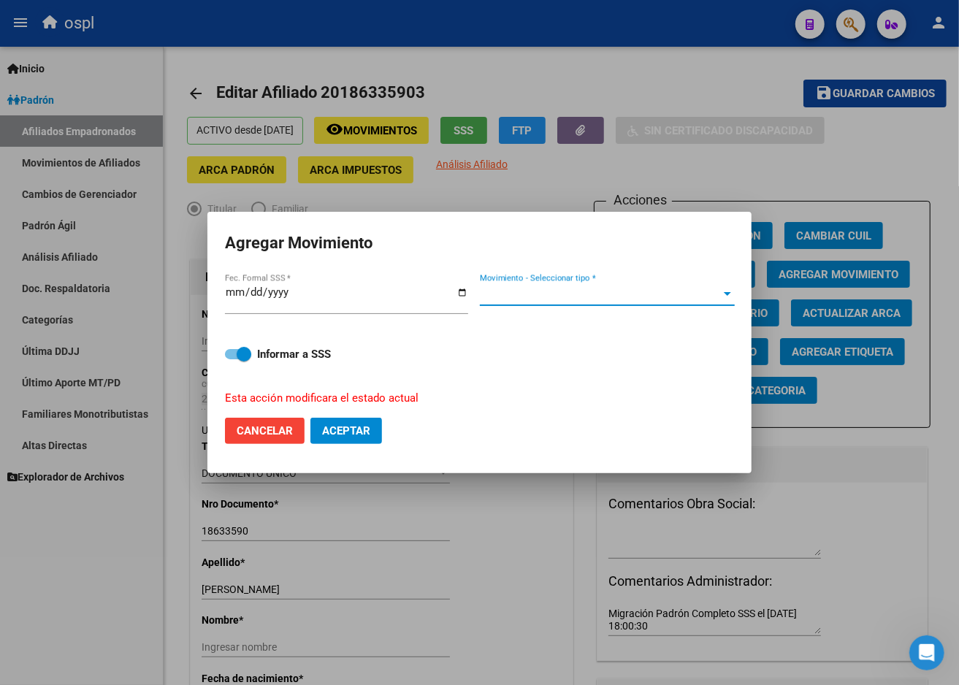
click at [532, 301] on span "Movimiento - Seleccionar tipo *" at bounding box center [601, 294] width 242 height 13
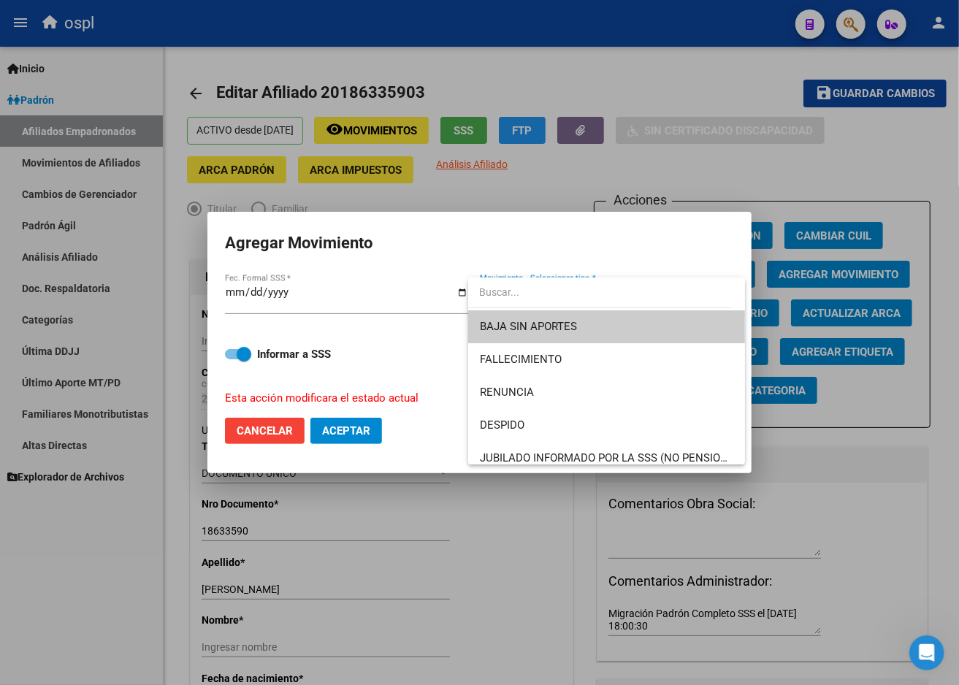
click at [402, 294] on div at bounding box center [479, 342] width 959 height 685
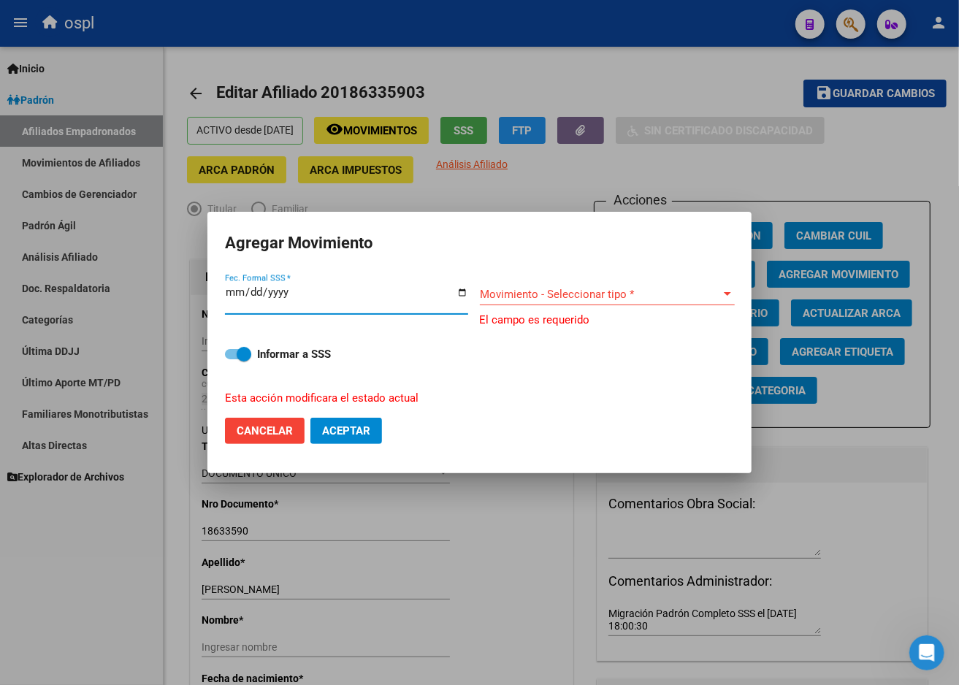
click at [466, 289] on input "[DATE]" at bounding box center [346, 297] width 243 height 23
click at [453, 291] on input "[DATE]" at bounding box center [346, 297] width 243 height 23
click at [465, 292] on input "[DATE]" at bounding box center [346, 297] width 243 height 23
type input "[DATE]"
click at [574, 283] on div "Movimiento - Seleccionar tipo * Movimiento - Seleccionar tipo *" at bounding box center [607, 294] width 255 height 22
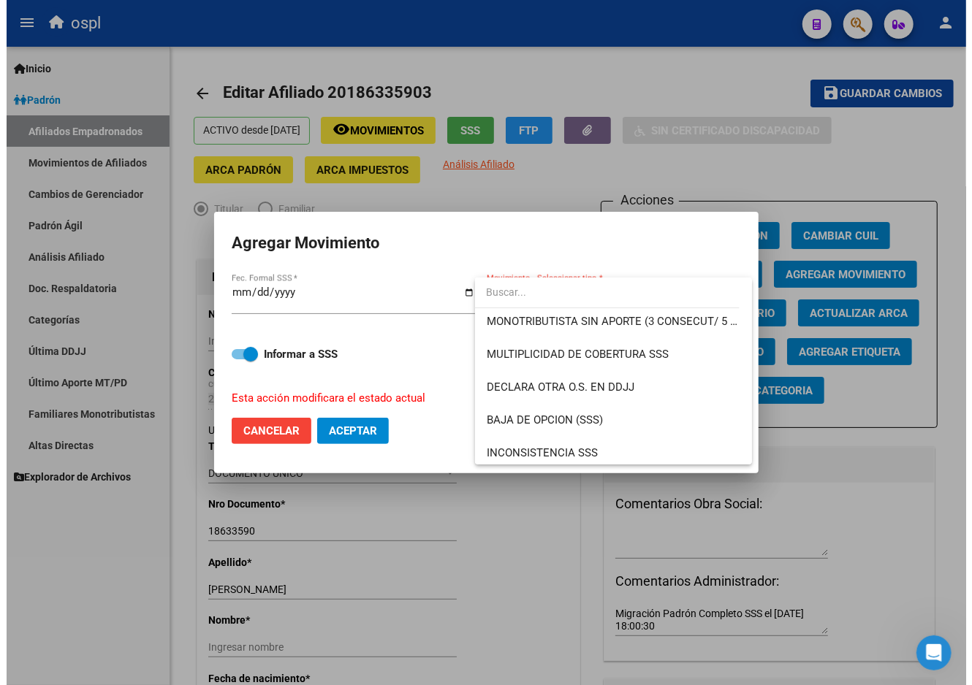
scroll to position [568, 0]
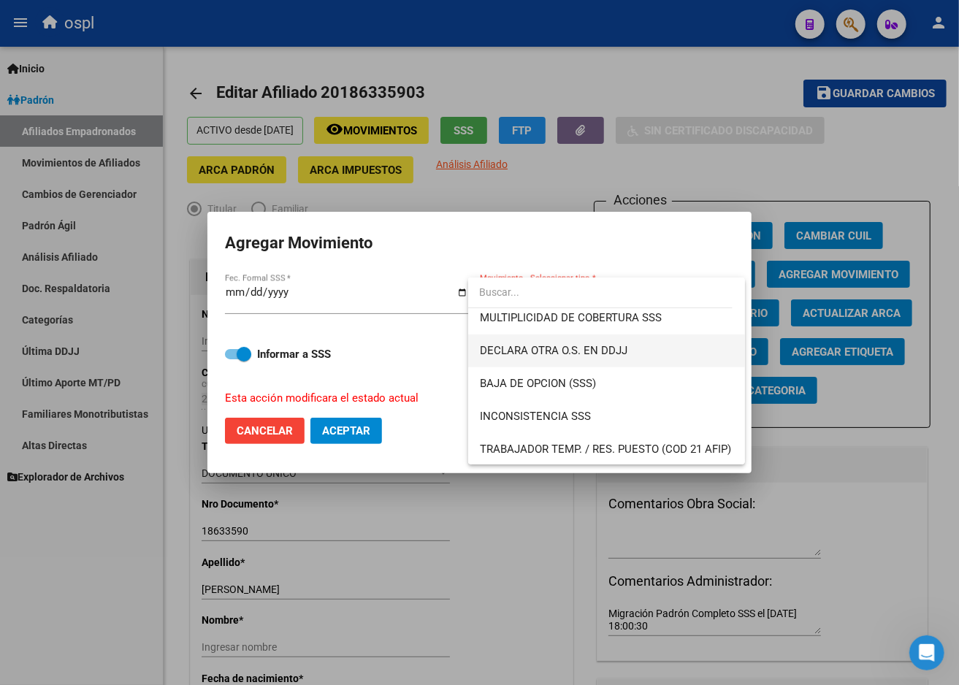
click at [571, 358] on span "DECLARA OTRA O.S. EN DDJJ" at bounding box center [607, 351] width 254 height 33
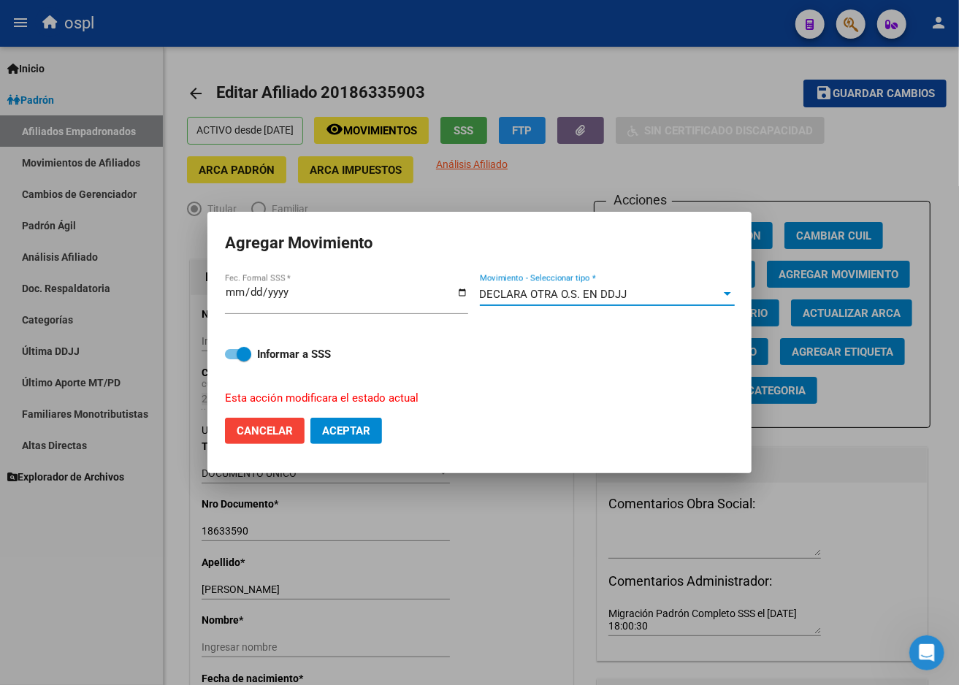
click at [240, 365] on div "Informar a SSS Esta acción modificara el estado actual" at bounding box center [479, 367] width 509 height 78
click at [248, 357] on span at bounding box center [244, 354] width 15 height 15
click at [232, 359] on input "Informar a SSS" at bounding box center [232, 359] width 1 height 1
checkbox input "false"
click at [376, 428] on button "Aceptar" at bounding box center [347, 431] width 72 height 26
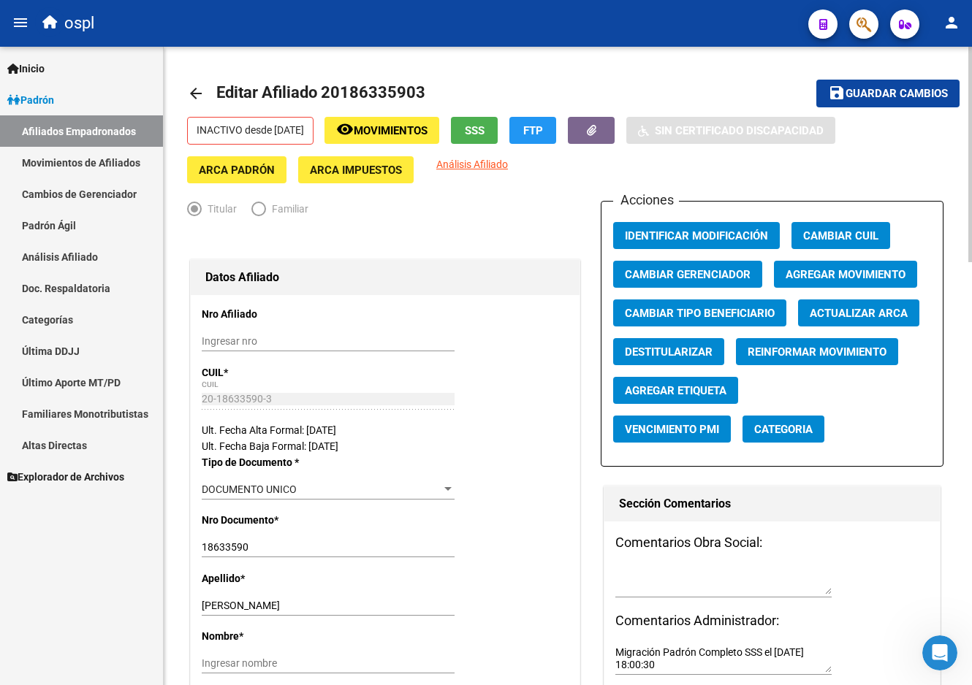
click at [647, 113] on mat-toolbar-row "arrow_back Editar Afiliado 20186335903" at bounding box center [484, 93] width 594 height 47
click at [732, 243] on button "Identificar Modificación" at bounding box center [696, 235] width 167 height 27
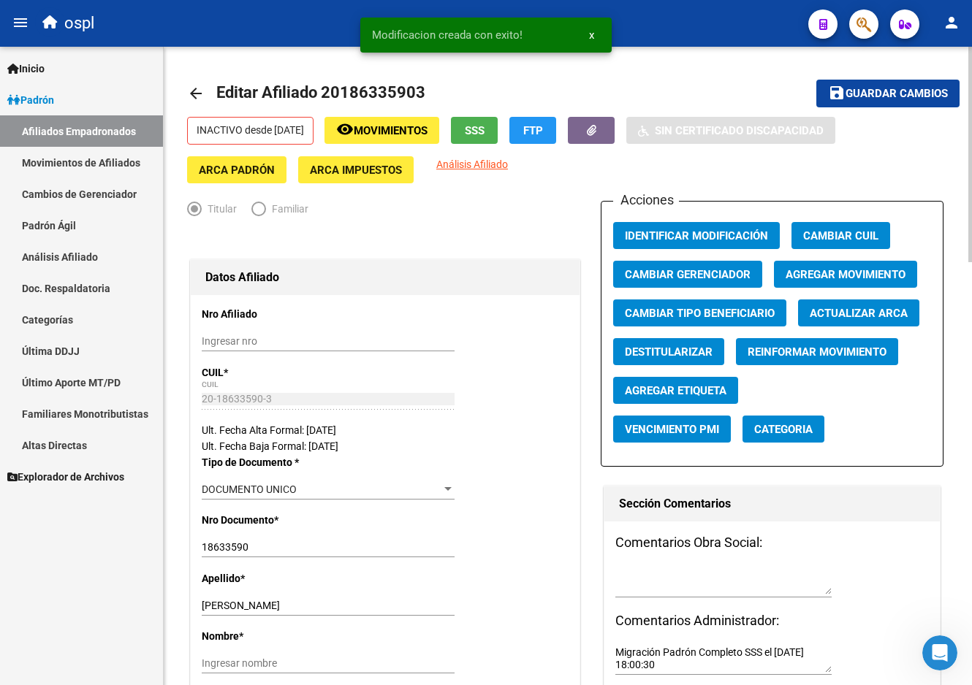
click at [711, 178] on div "INACTIVO desde [DATE] remove_red_eye Movimientos SSS FTP Sin Certificado Discap…" at bounding box center [567, 150] width 761 height 66
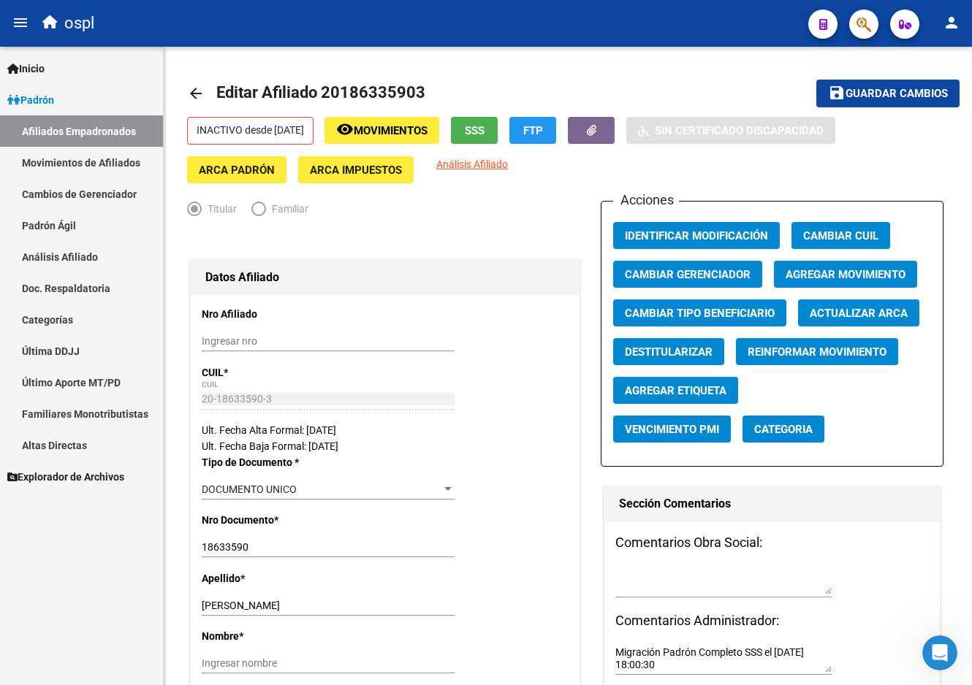
click at [76, 103] on link "Padrón" at bounding box center [81, 99] width 163 height 31
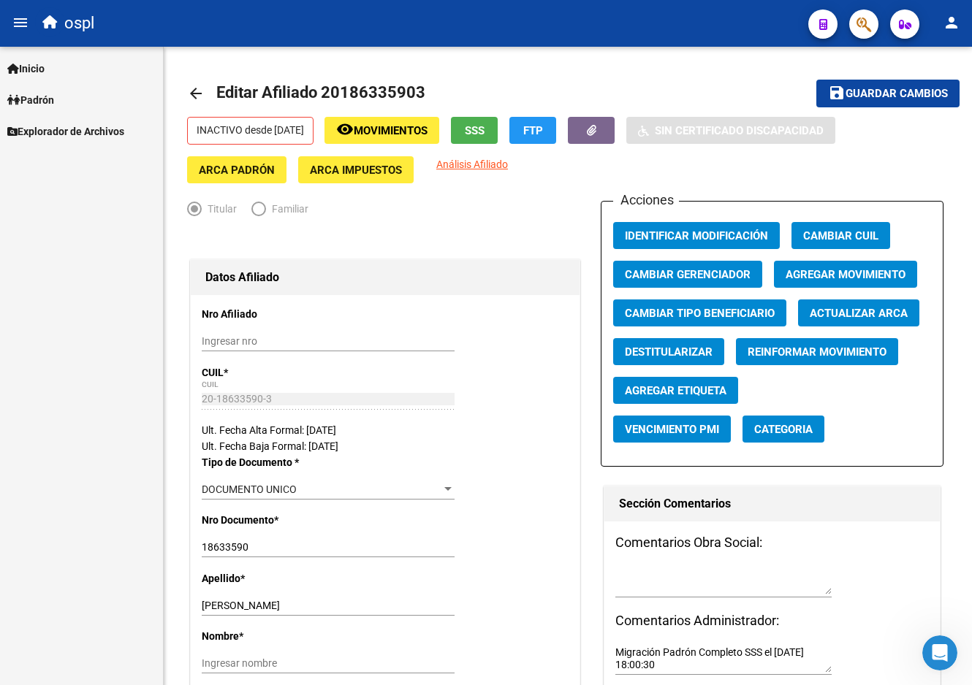
click at [76, 103] on link "Padrón" at bounding box center [81, 99] width 163 height 31
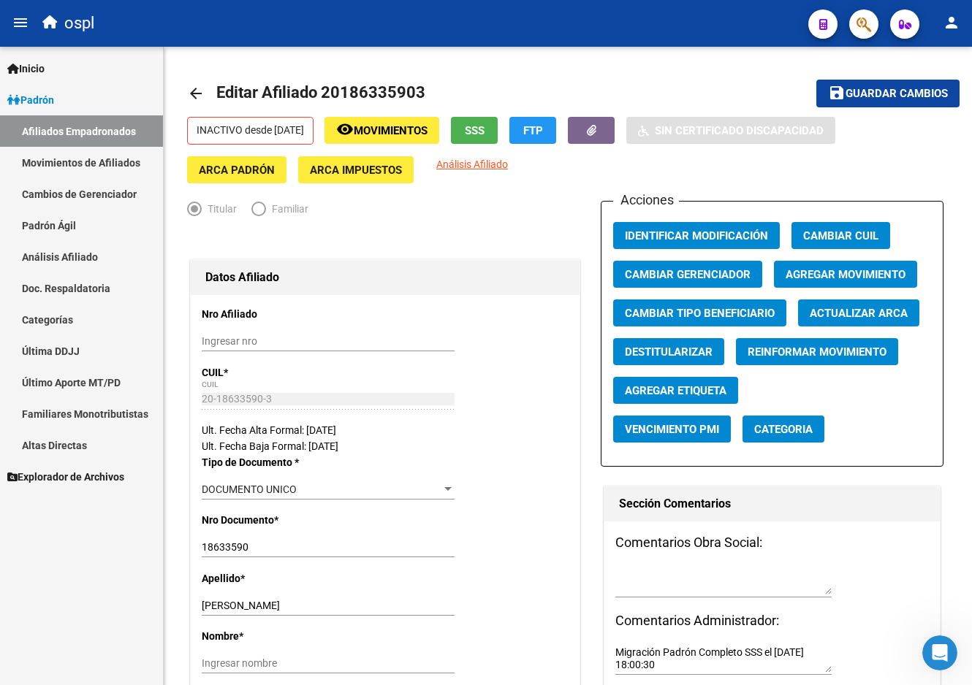
click at [82, 134] on link "Afiliados Empadronados" at bounding box center [81, 130] width 163 height 31
